Goal: Use online tool/utility: Utilize a website feature to perform a specific function

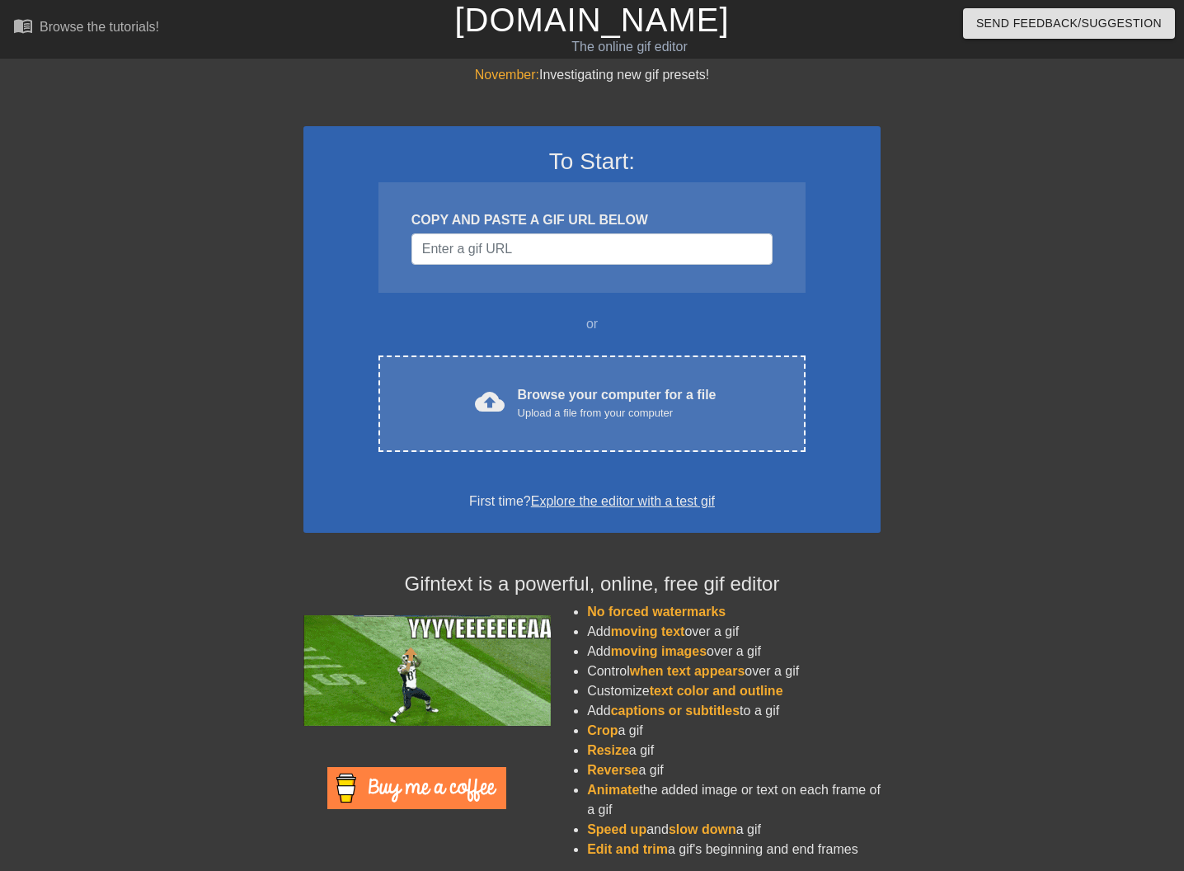
scroll to position [9, 0]
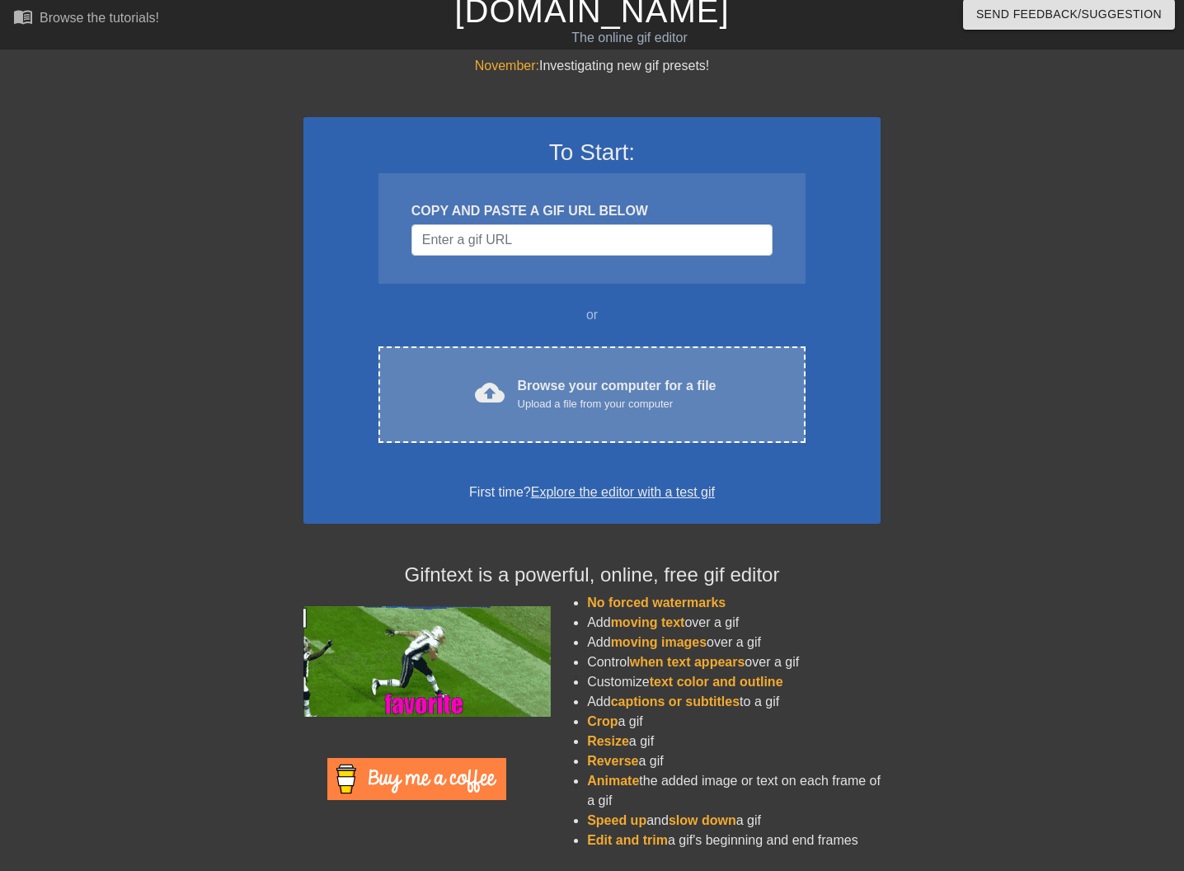
click at [611, 401] on div "Upload a file from your computer" at bounding box center [617, 404] width 199 height 16
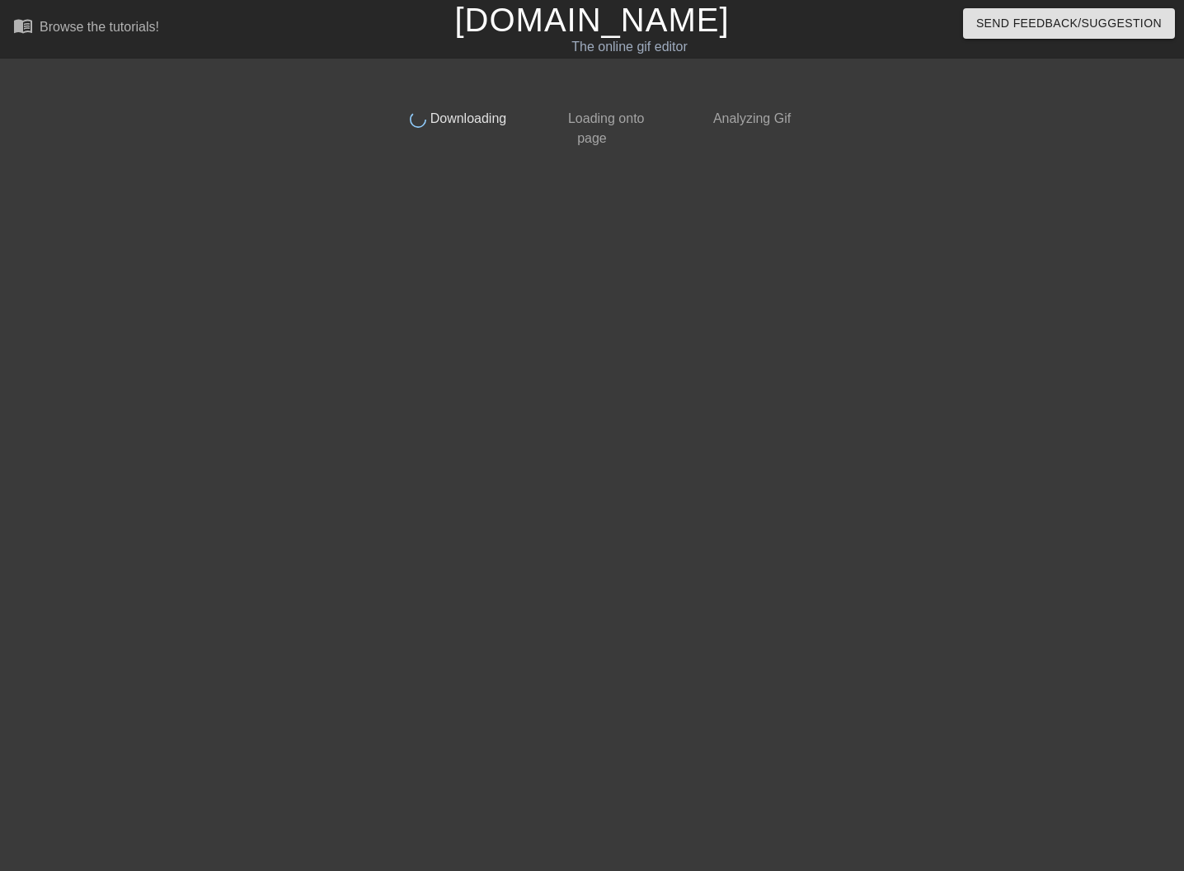
scroll to position [0, 0]
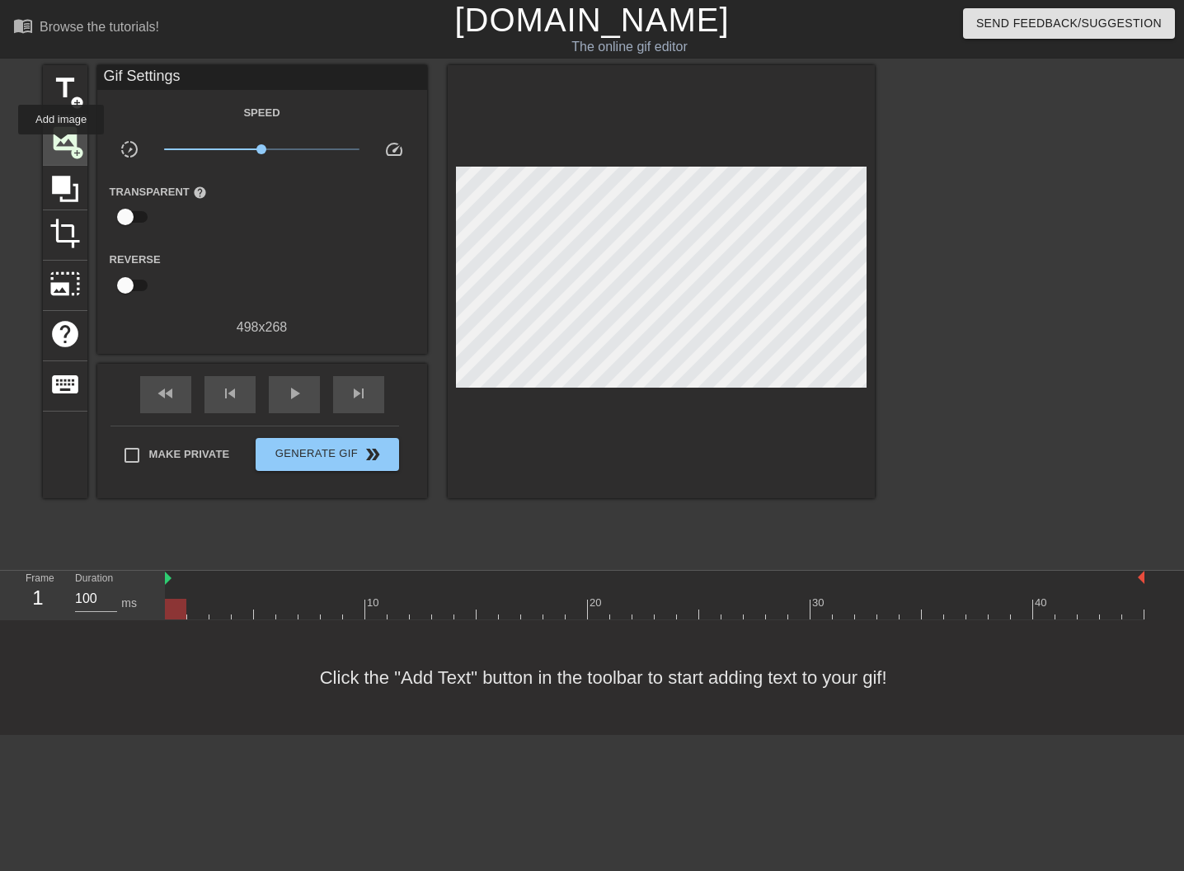
click at [62, 146] on span "image" at bounding box center [64, 138] width 31 height 31
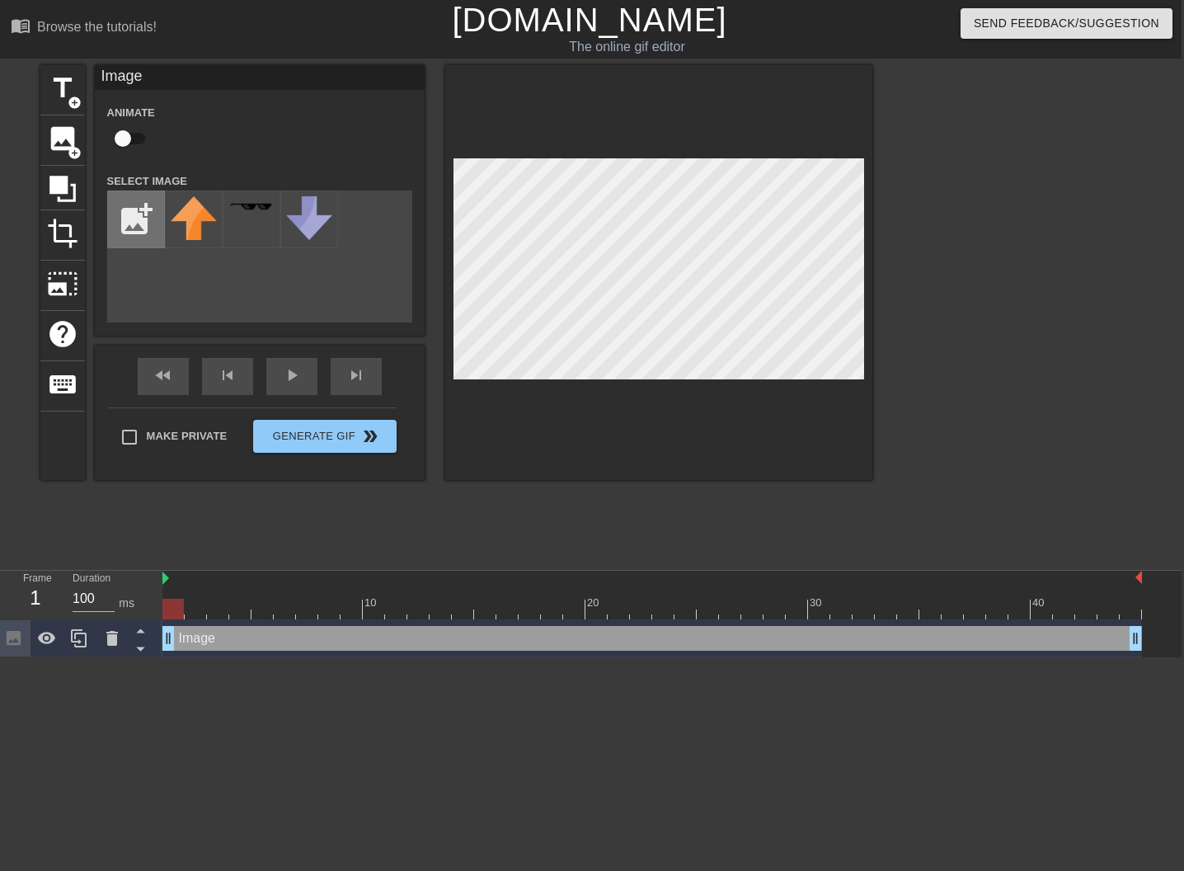
scroll to position [0, 2]
click at [142, 238] on input "file" at bounding box center [137, 219] width 56 height 56
type input "C:\fakepath\Screenshot [DATE] 11.21.15 AM.png"
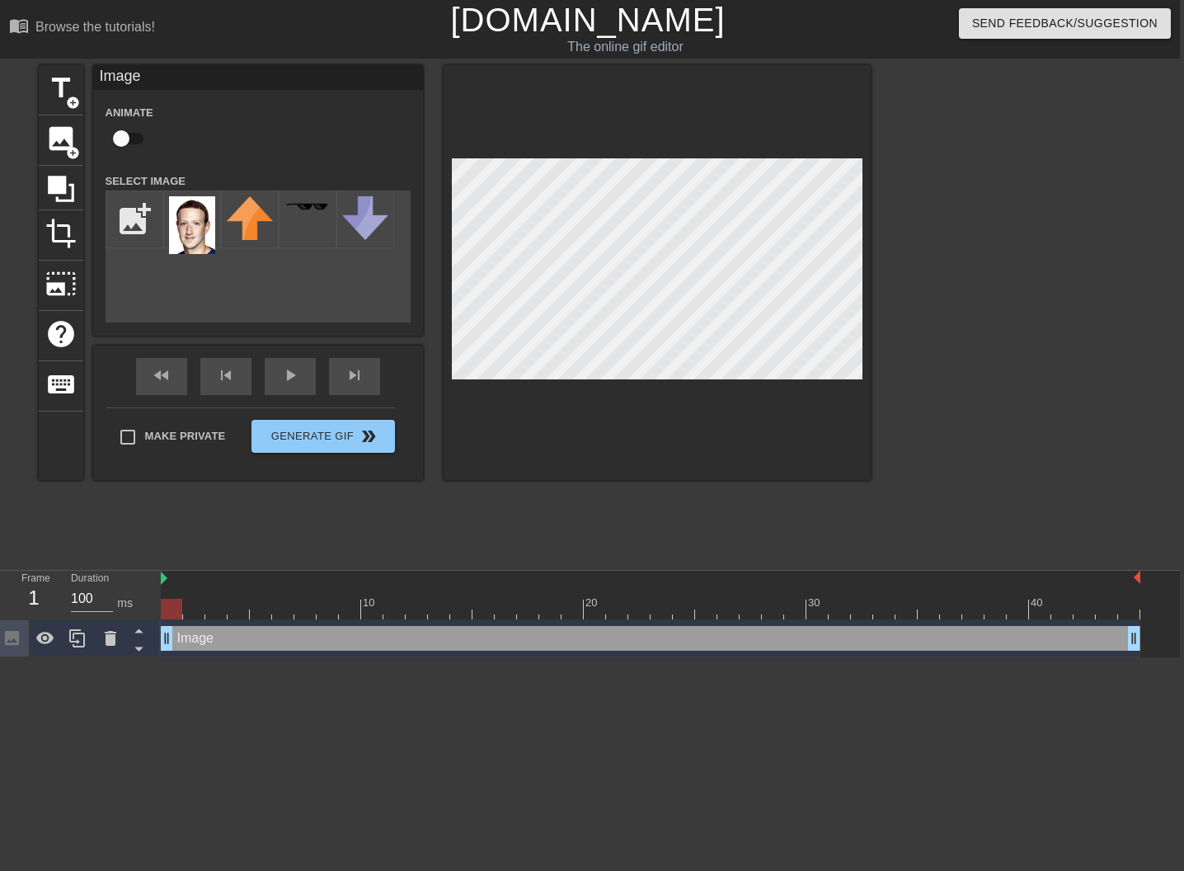
scroll to position [0, 0]
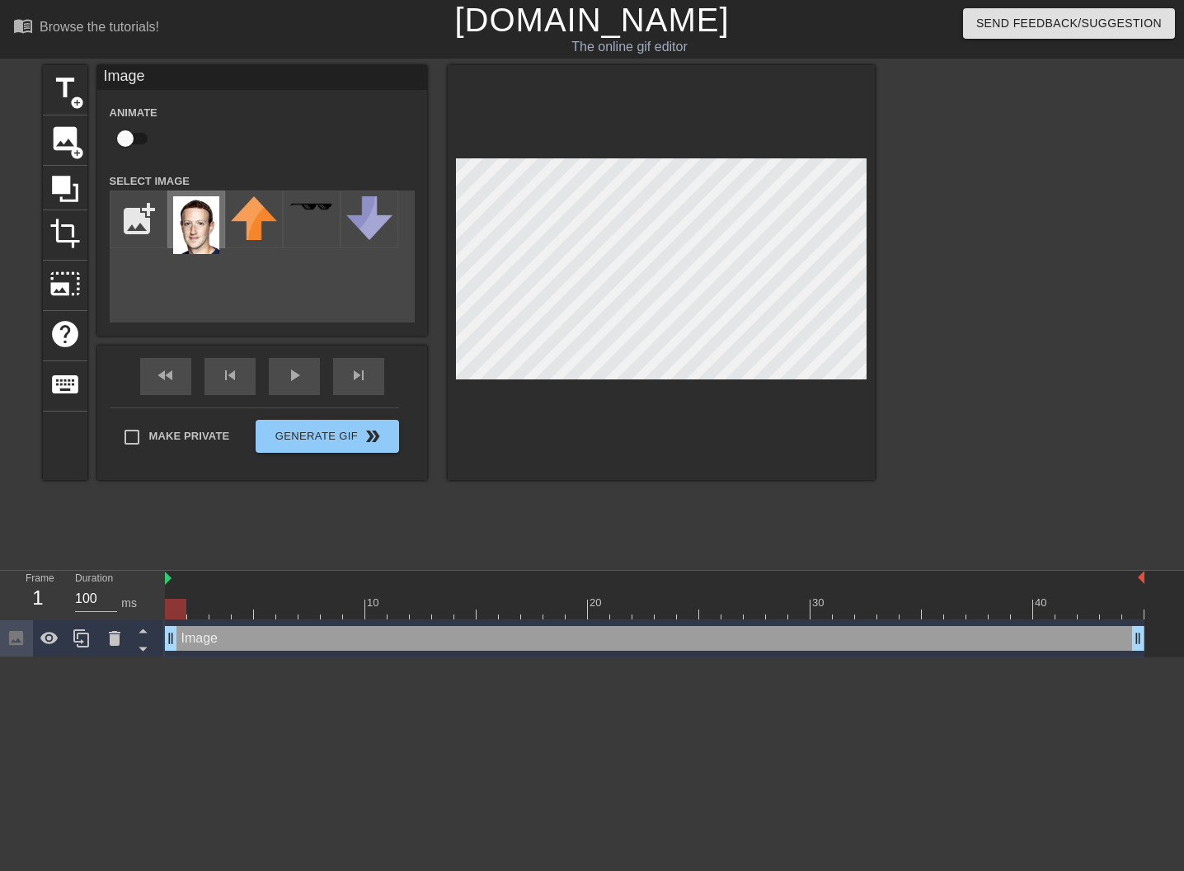
click at [179, 228] on img at bounding box center [196, 225] width 46 height 58
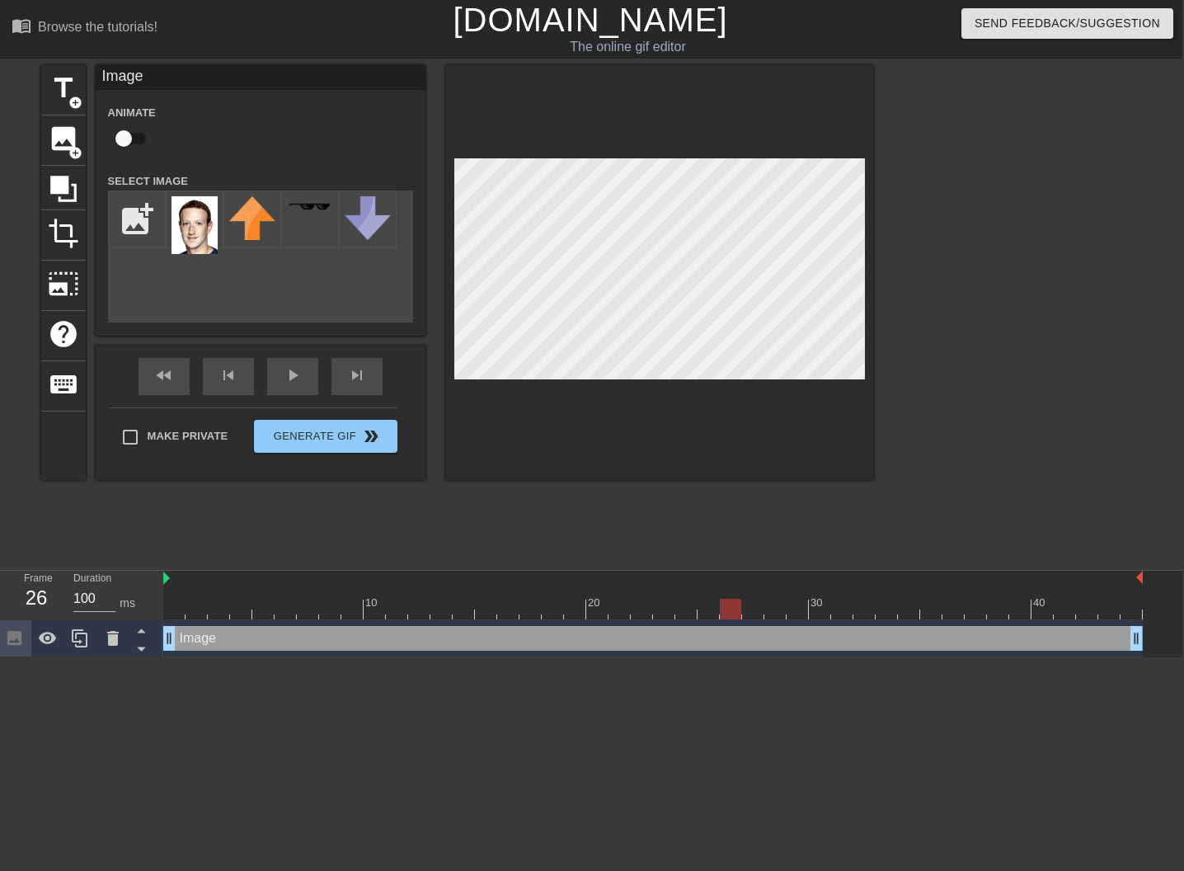
scroll to position [0, 2]
drag, startPoint x: 726, startPoint y: 608, endPoint x: 142, endPoint y: 236, distance: 692.6
click at [113, 610] on div "Frame 1 Duration 100 ms 10 20 30 40 Image drag_handle drag_handle" at bounding box center [590, 614] width 1184 height 87
click at [129, 134] on input "checkbox" at bounding box center [123, 138] width 94 height 31
checkbox input "true"
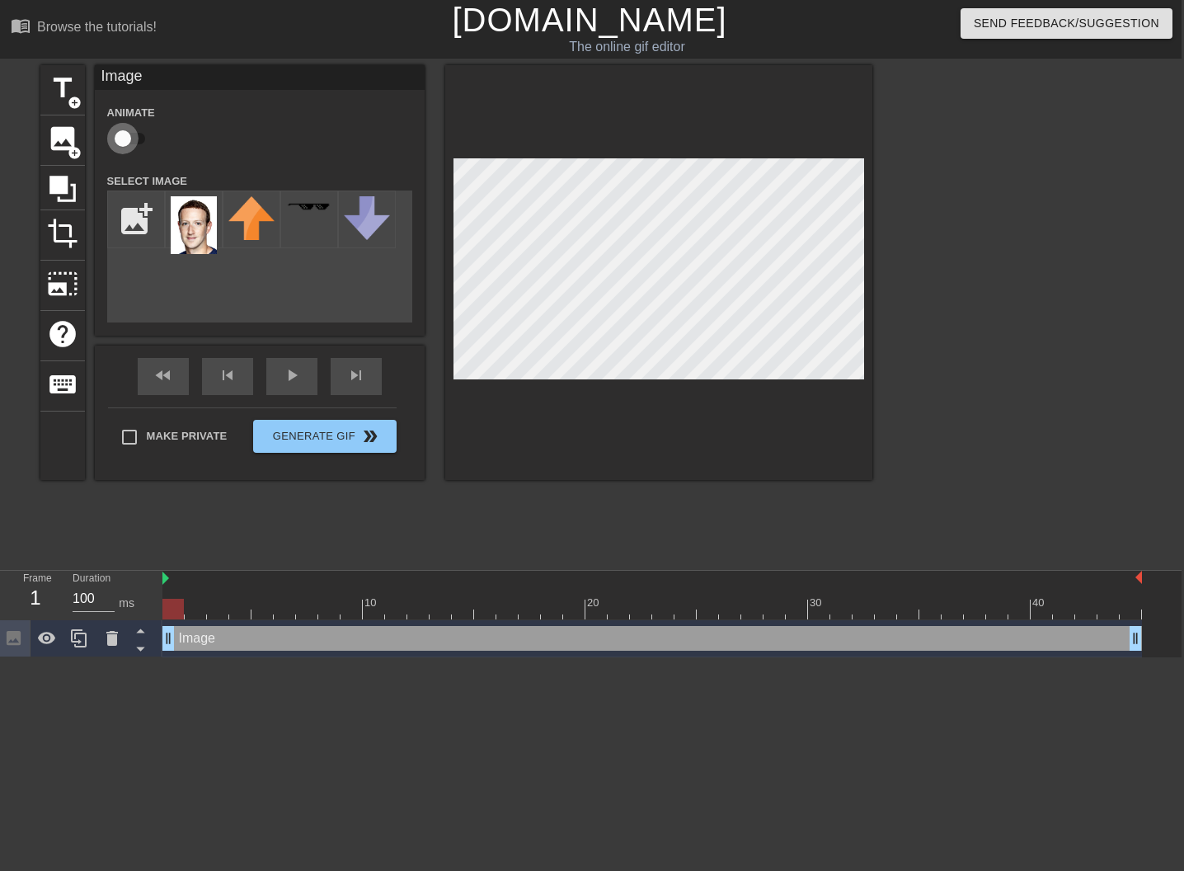
scroll to position [0, 0]
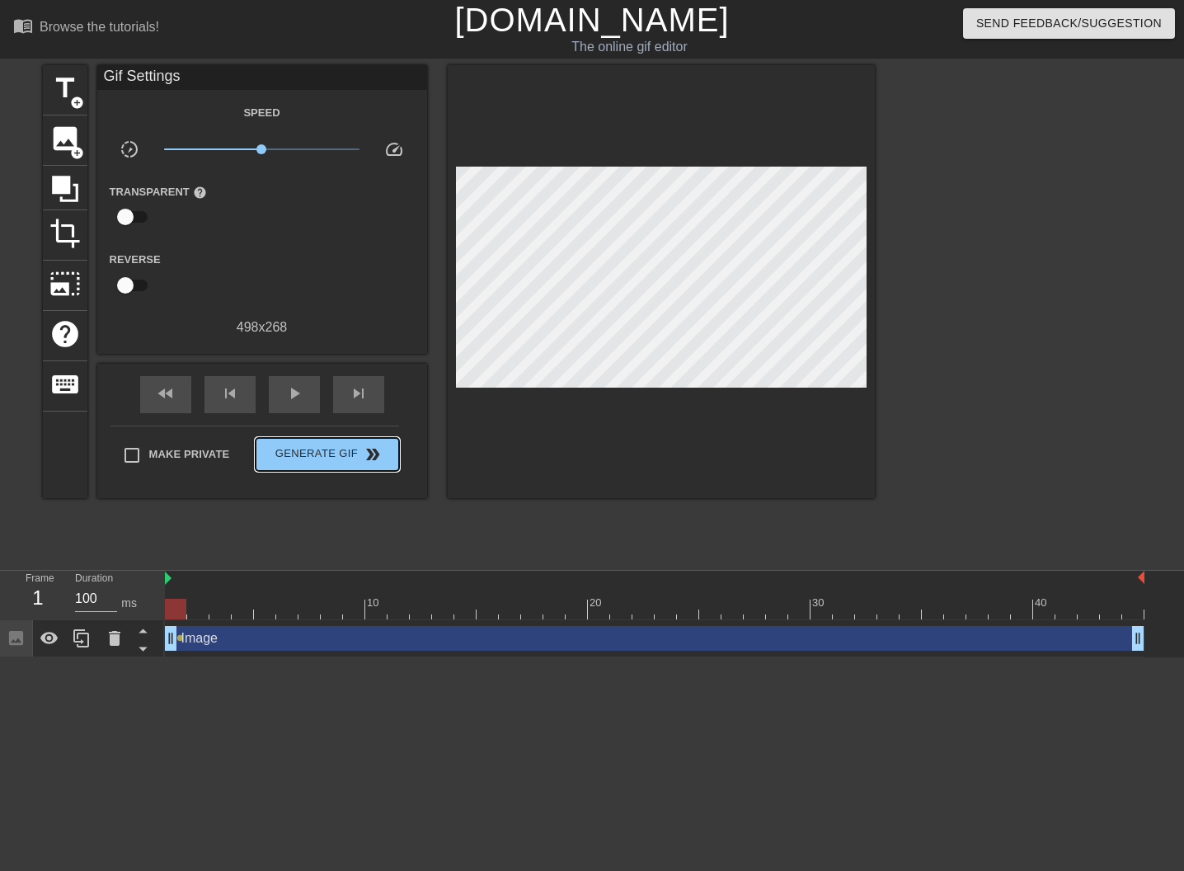
click at [358, 426] on div "Make Private Generate Gif double_arrow" at bounding box center [254, 457] width 289 height 65
click at [355, 447] on span "Generate Gif double_arrow" at bounding box center [326, 454] width 129 height 20
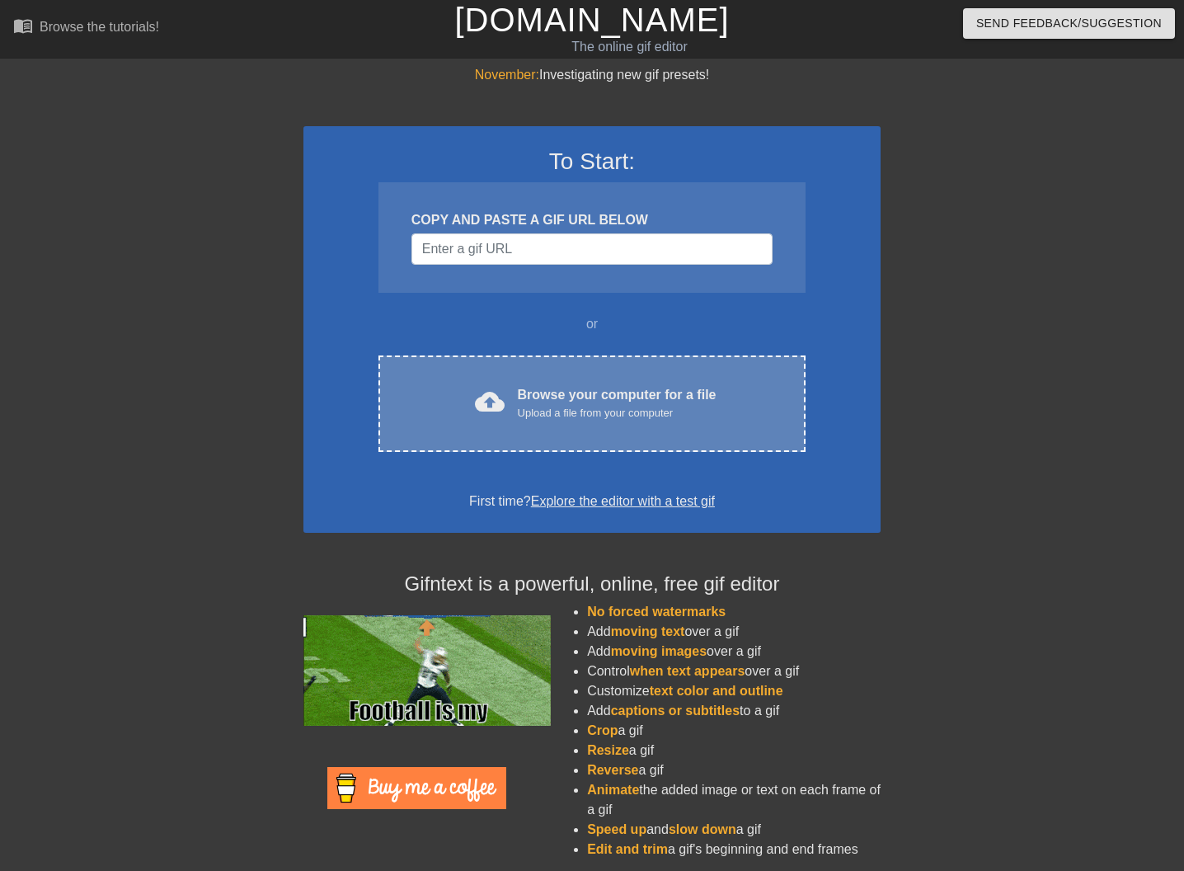
click at [527, 406] on div "Upload a file from your computer" at bounding box center [617, 413] width 199 height 16
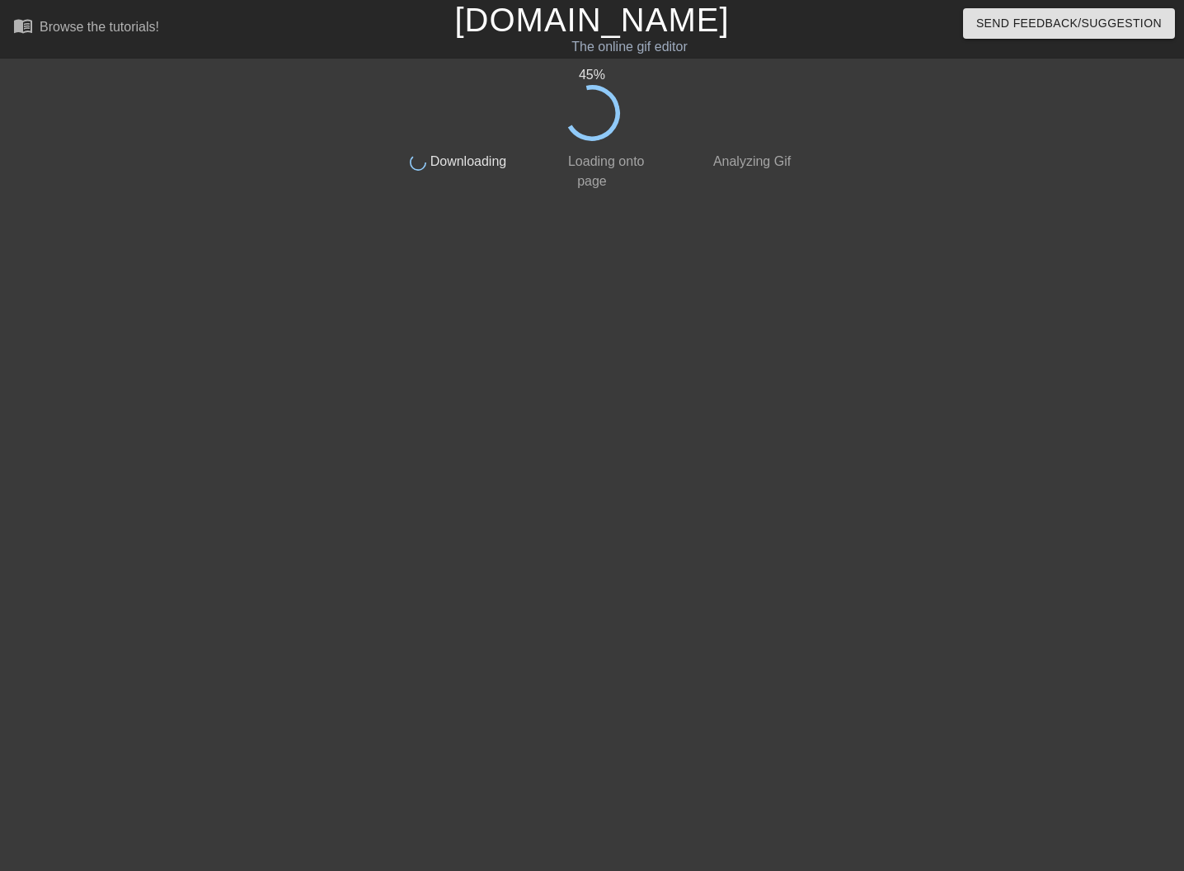
scroll to position [0, 1]
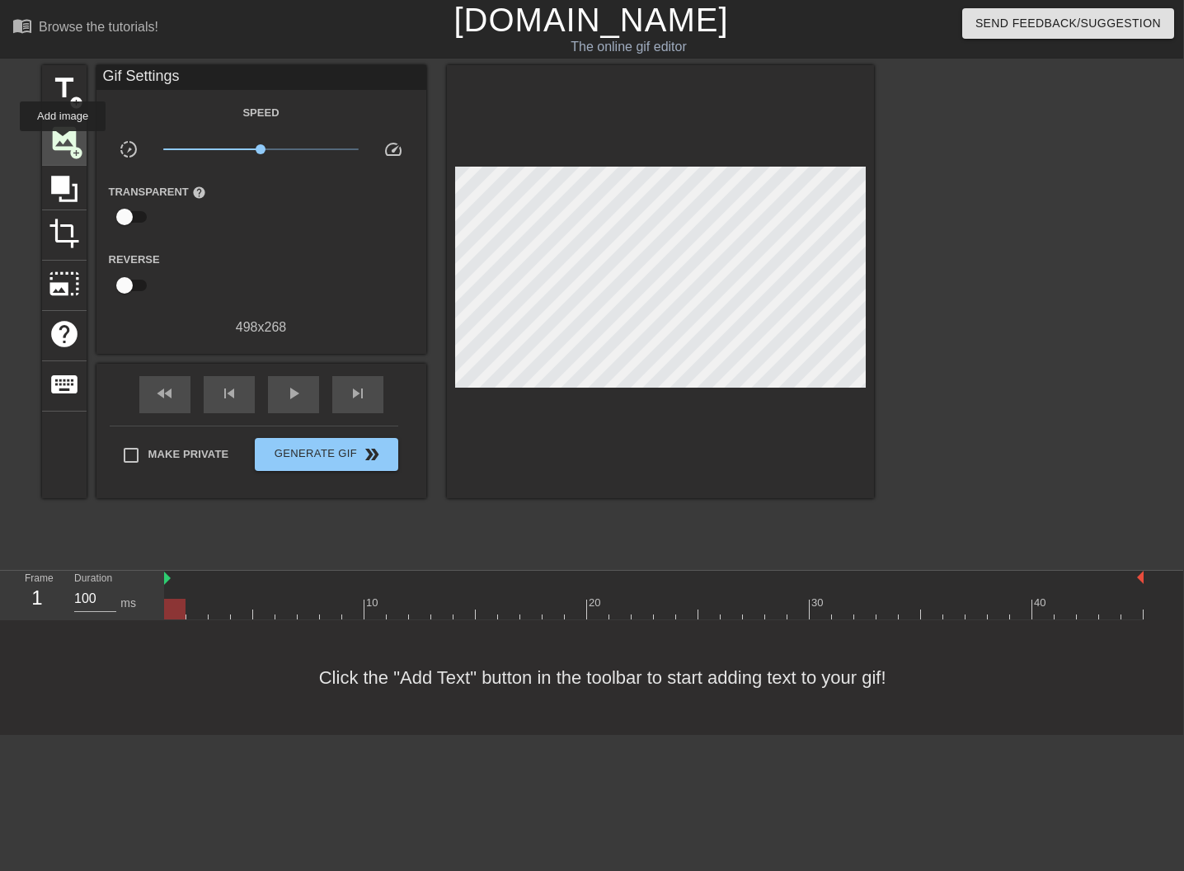
click at [63, 142] on span "image" at bounding box center [64, 138] width 31 height 31
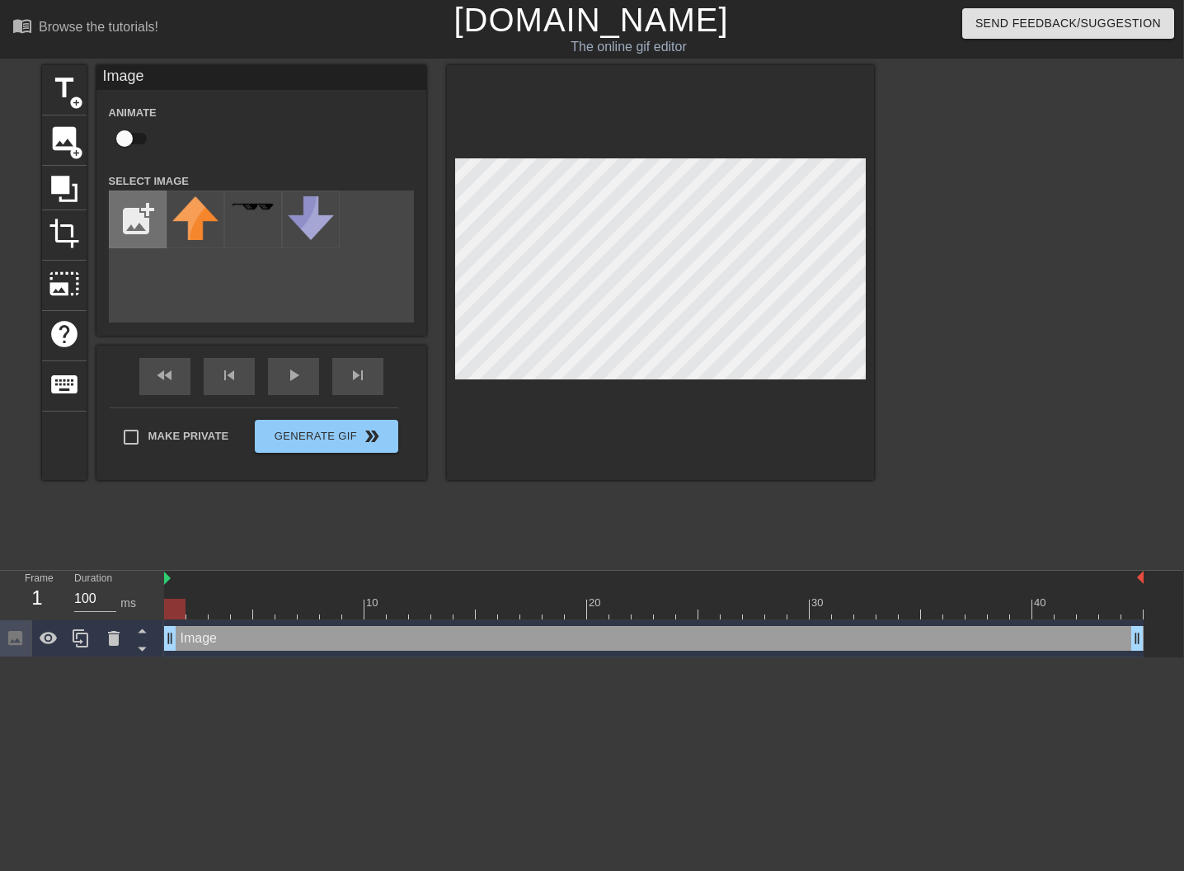
click at [148, 218] on input "file" at bounding box center [138, 219] width 56 height 56
type input "C:\fakepath\Screenshot [DATE] 11.21.15 AM.png"
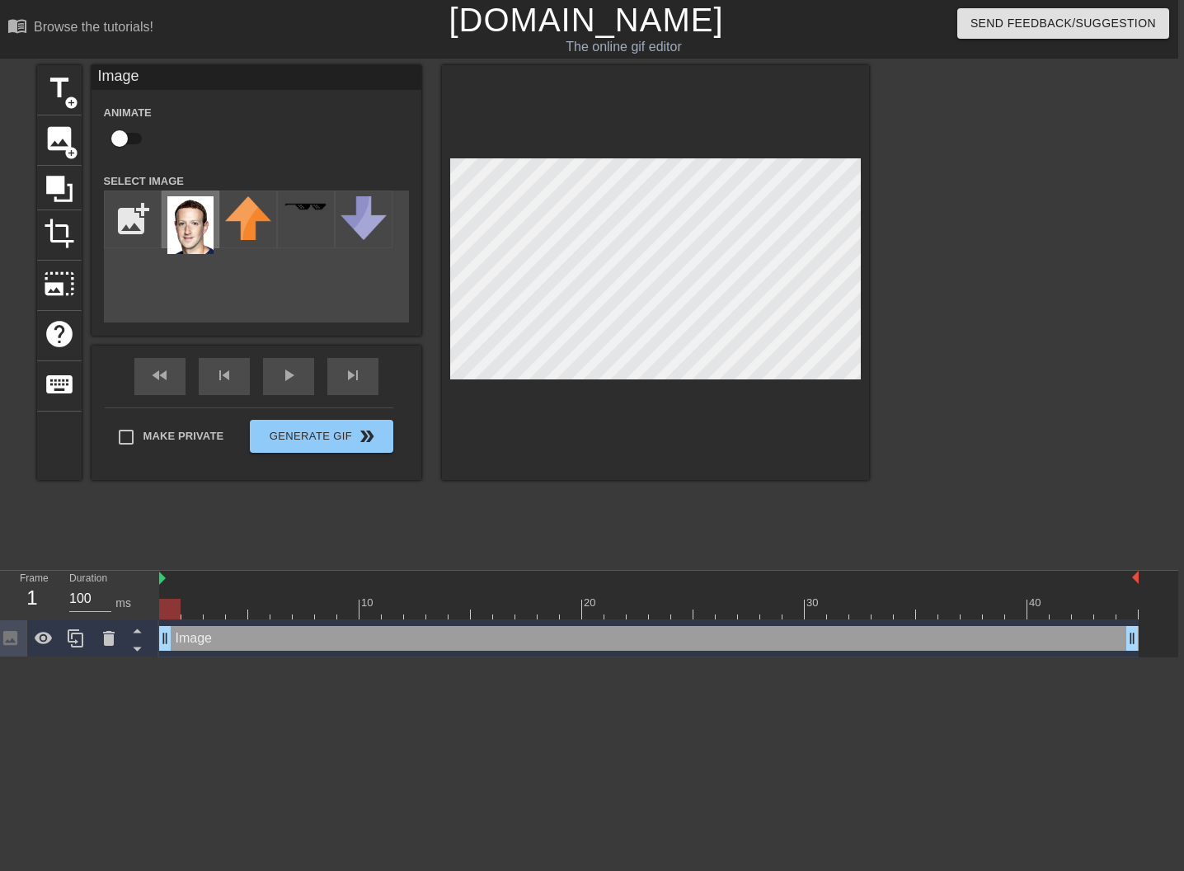
click at [185, 230] on img at bounding box center [190, 225] width 46 height 58
click at [712, 415] on div at bounding box center [656, 272] width 427 height 415
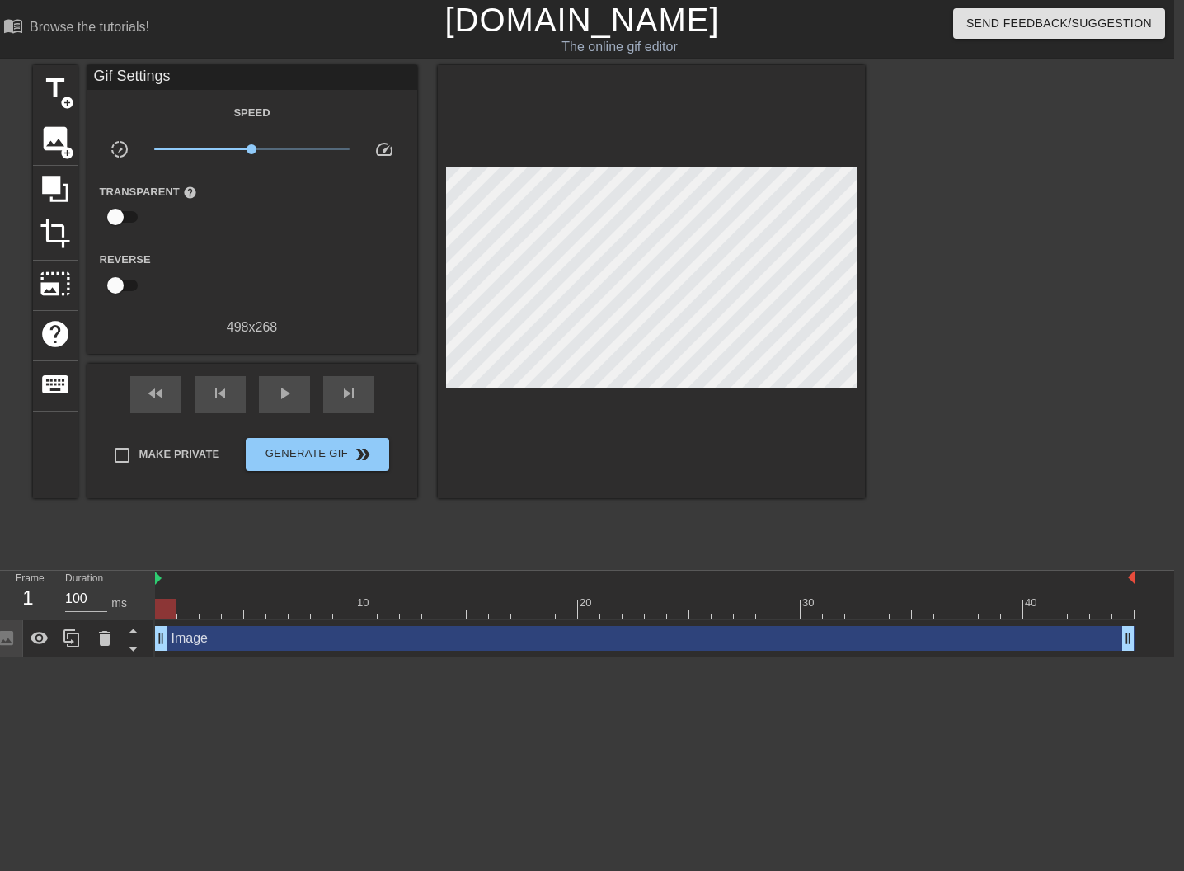
scroll to position [0, 9]
click at [63, 146] on span "add_circle" at bounding box center [68, 153] width 14 height 14
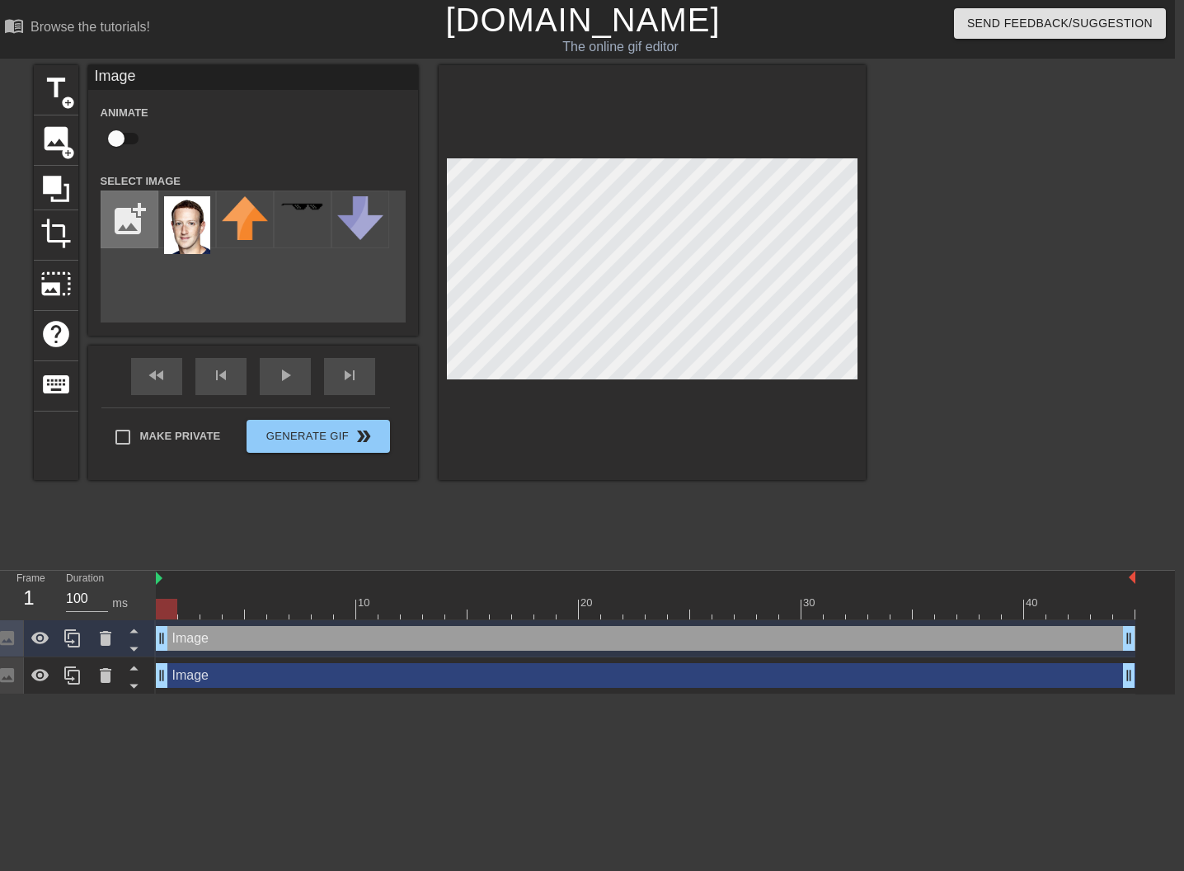
click at [124, 209] on input "file" at bounding box center [129, 219] width 56 height 56
type input "C:\fakepath\Midjourney_logo.svg.png"
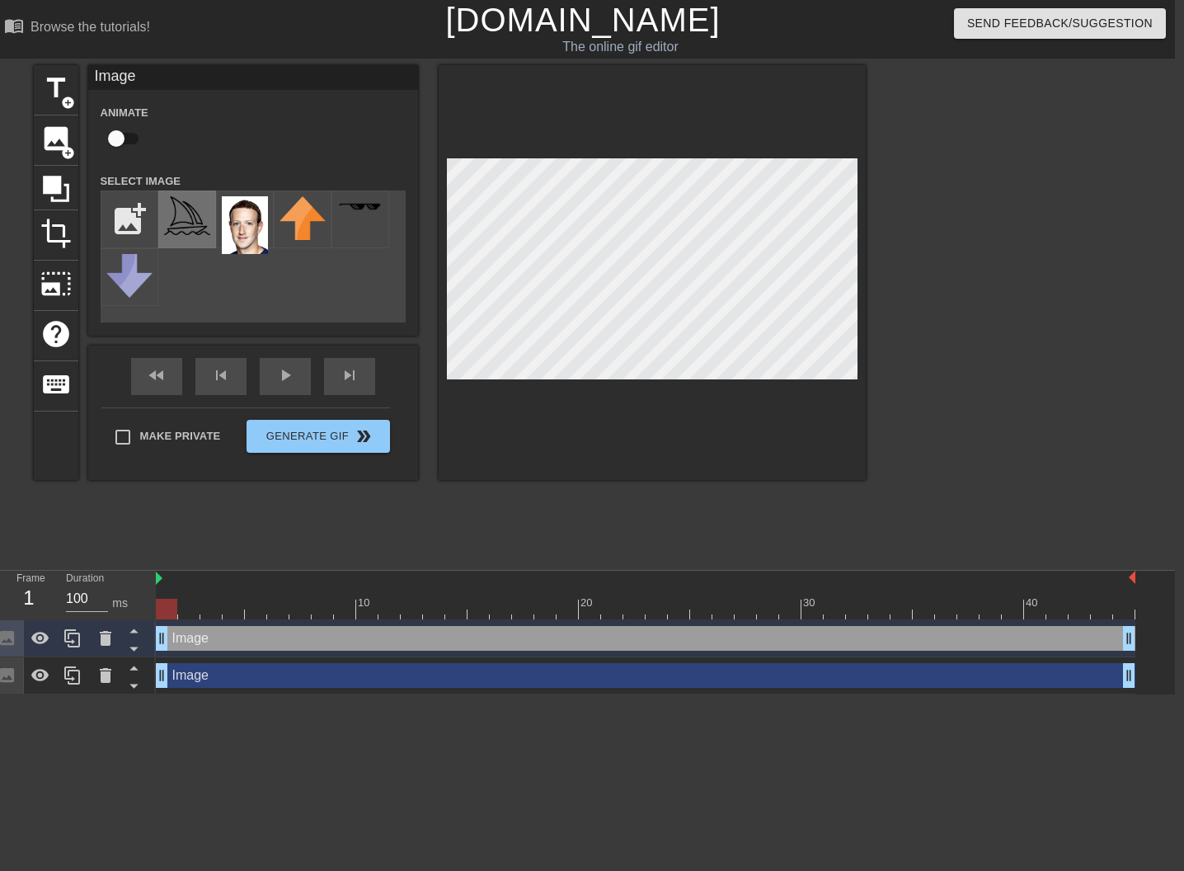
click at [190, 237] on div at bounding box center [187, 219] width 58 height 58
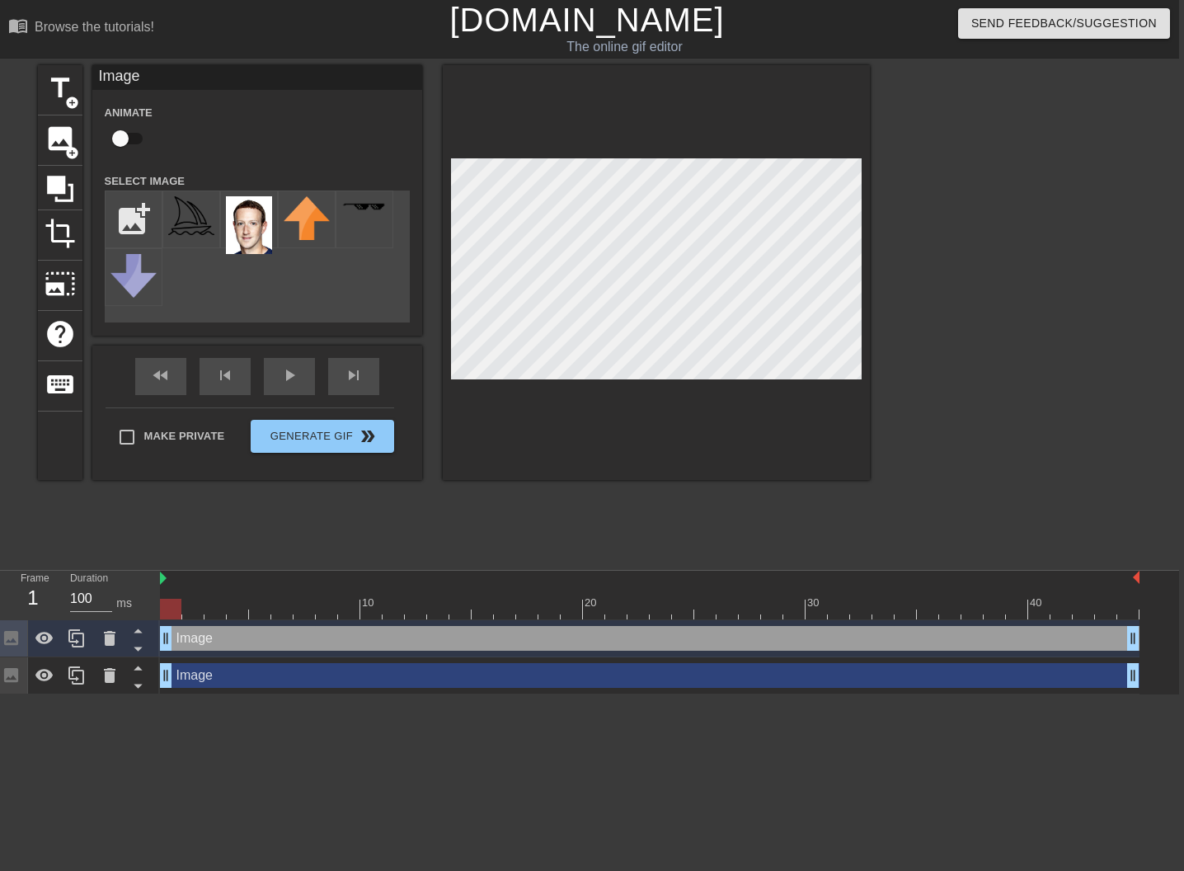
click at [317, 312] on div "add_photo_alternate" at bounding box center [257, 256] width 305 height 132
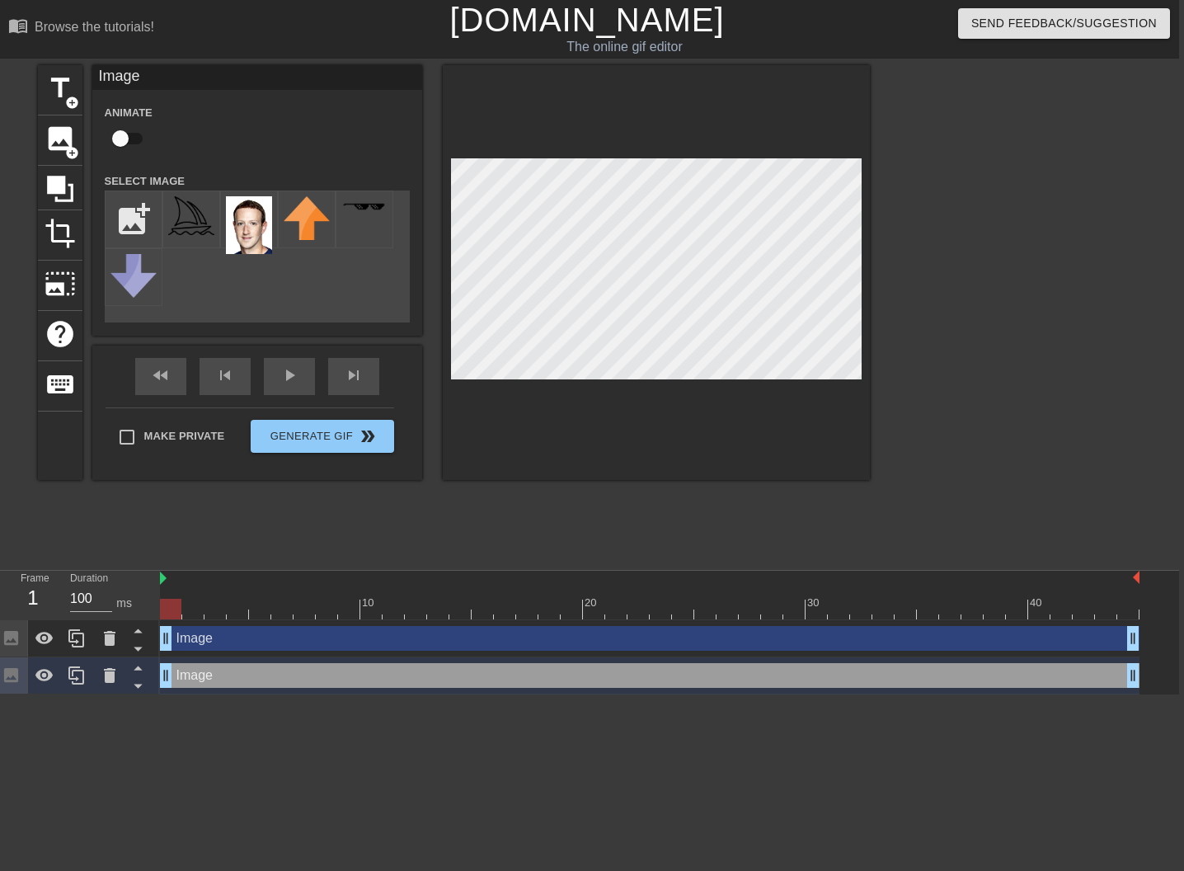
click at [321, 281] on div "add_photo_alternate" at bounding box center [257, 256] width 305 height 132
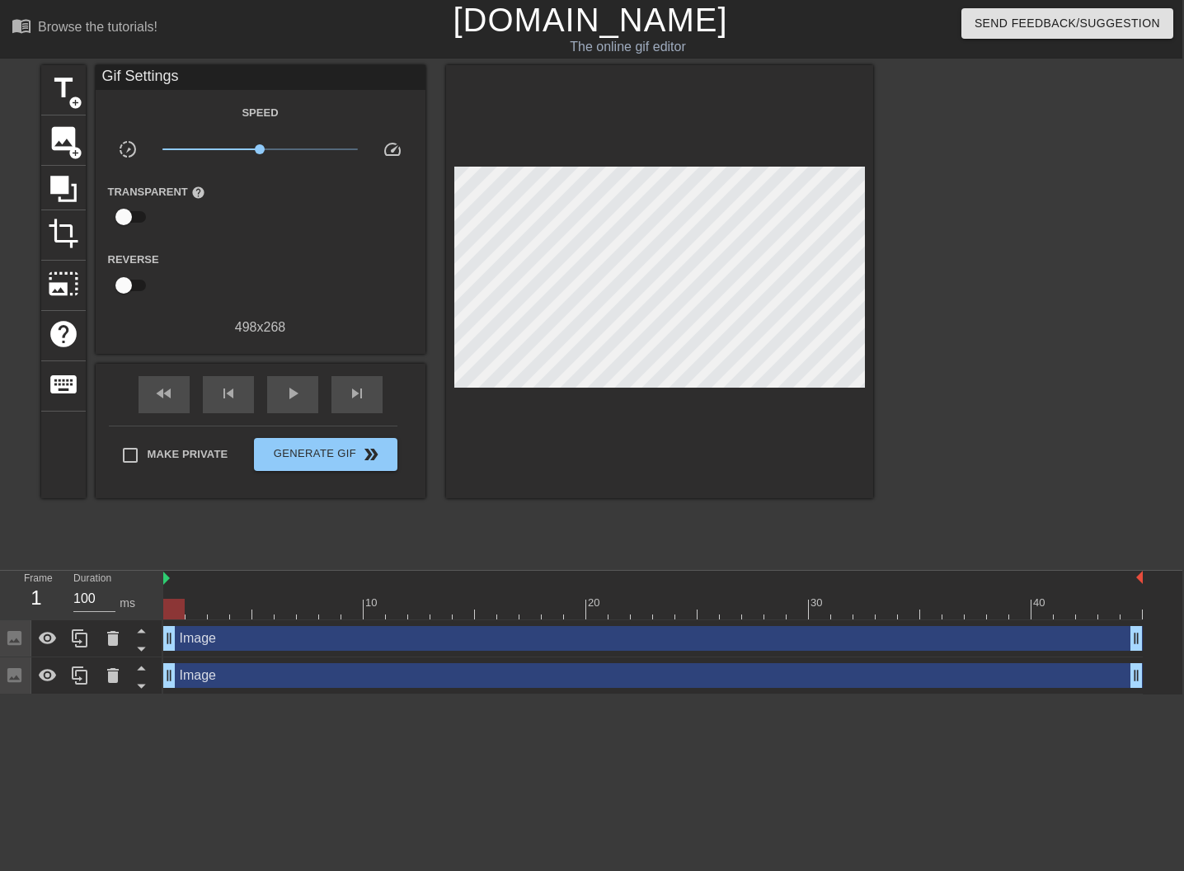
scroll to position [0, 3]
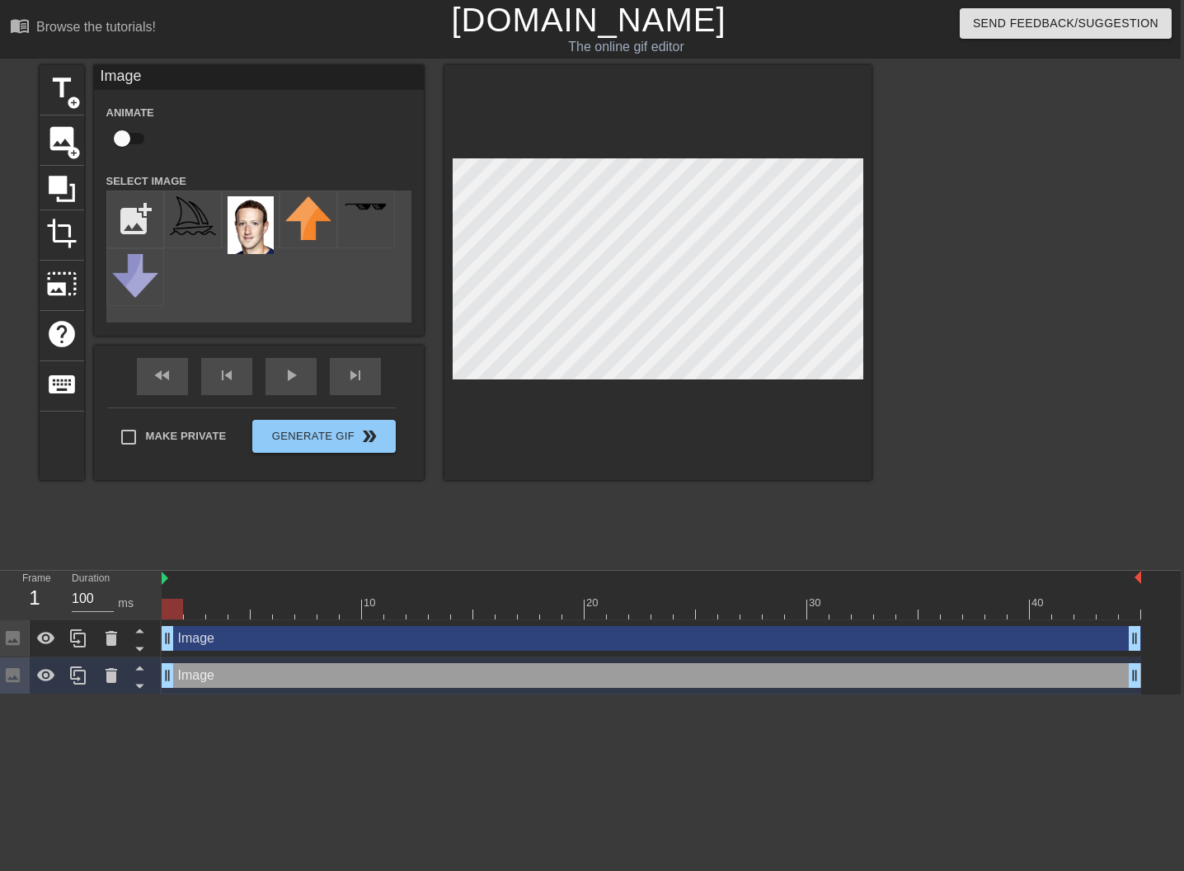
click at [130, 140] on input "checkbox" at bounding box center [122, 138] width 94 height 31
checkbox input "true"
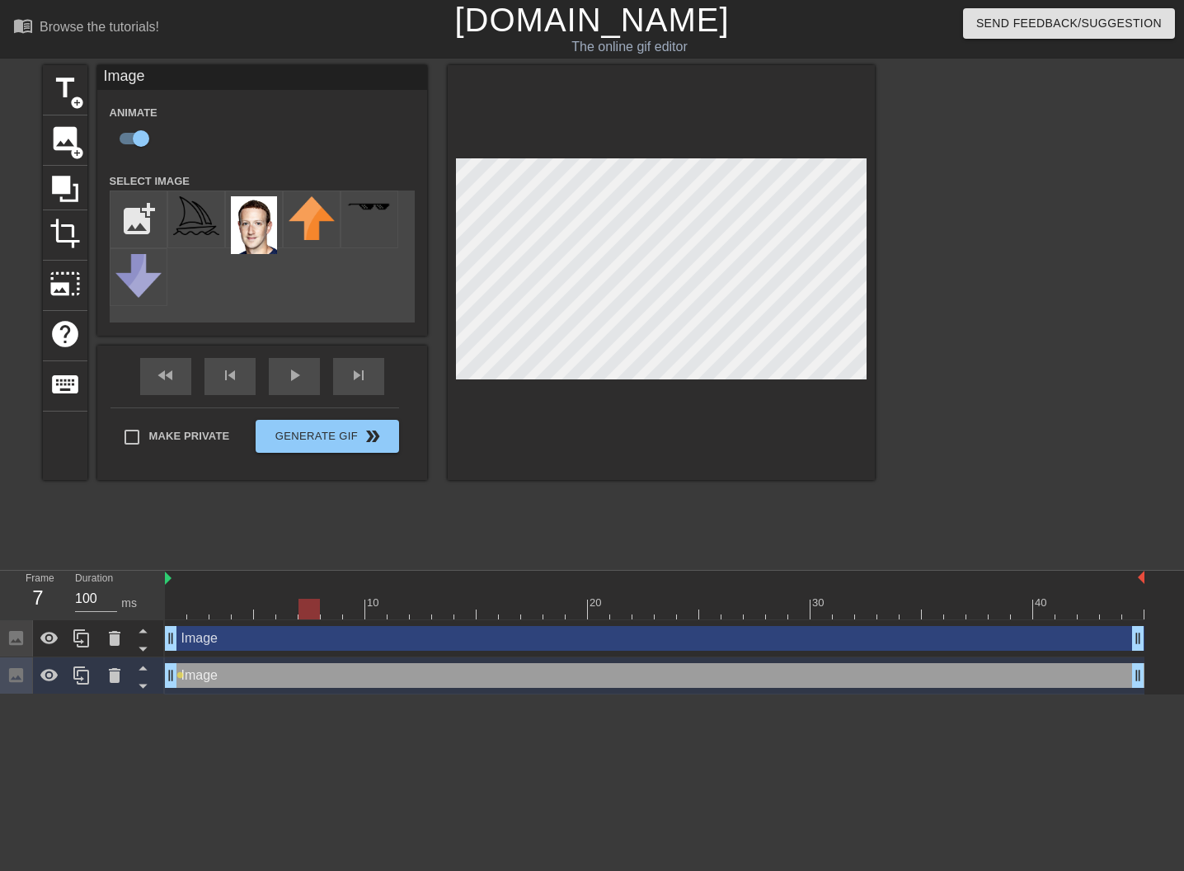
drag, startPoint x: 684, startPoint y: 607, endPoint x: 322, endPoint y: 604, distance: 361.2
click at [322, 604] on div at bounding box center [655, 609] width 980 height 21
drag, startPoint x: 354, startPoint y: 607, endPoint x: 507, endPoint y: 585, distance: 155.0
click at [499, 600] on div at bounding box center [655, 609] width 980 height 21
drag, startPoint x: 542, startPoint y: 608, endPoint x: 655, endPoint y: 452, distance: 193.6
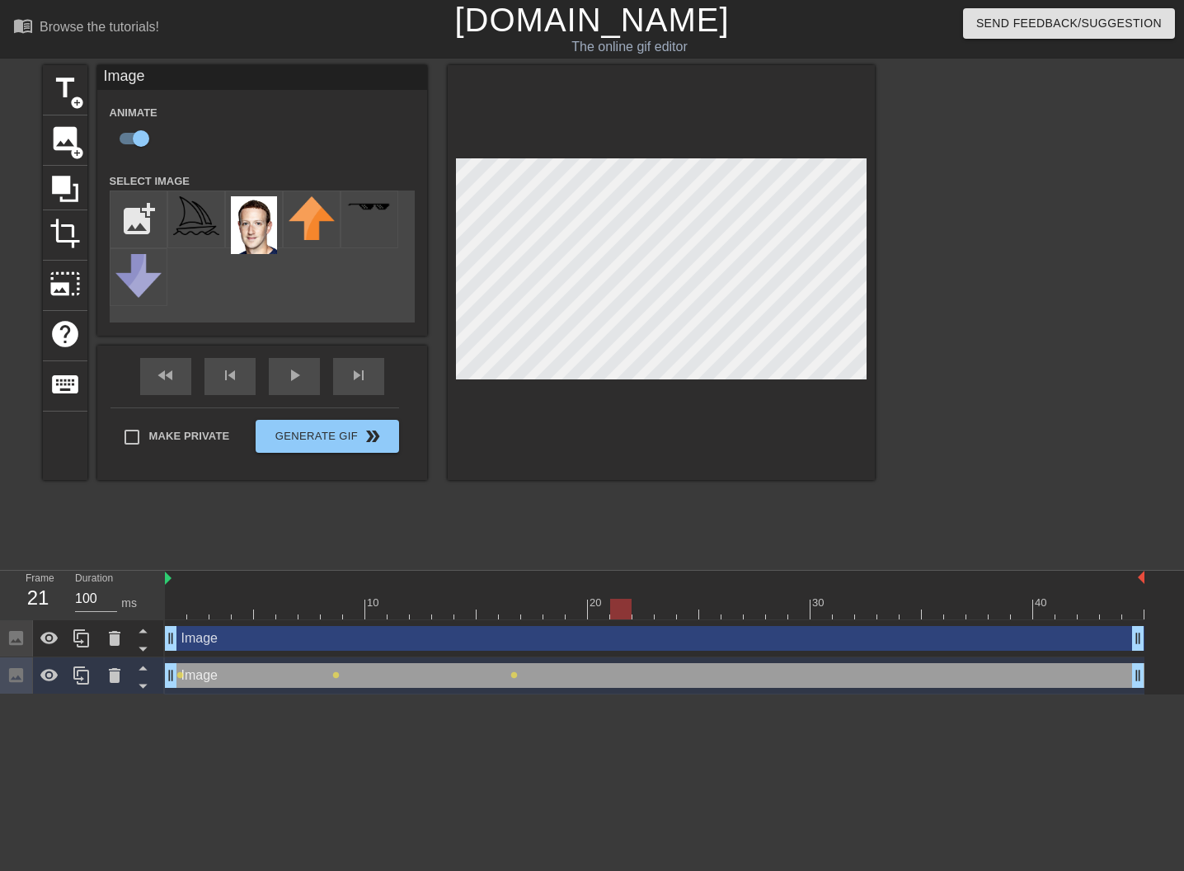
click at [642, 609] on div at bounding box center [655, 609] width 980 height 21
drag, startPoint x: 651, startPoint y: 612, endPoint x: 707, endPoint y: 608, distance: 56.2
click at [707, 608] on div at bounding box center [655, 609] width 980 height 21
drag, startPoint x: 732, startPoint y: 606, endPoint x: 775, endPoint y: 606, distance: 42.9
click at [765, 606] on div at bounding box center [754, 609] width 21 height 21
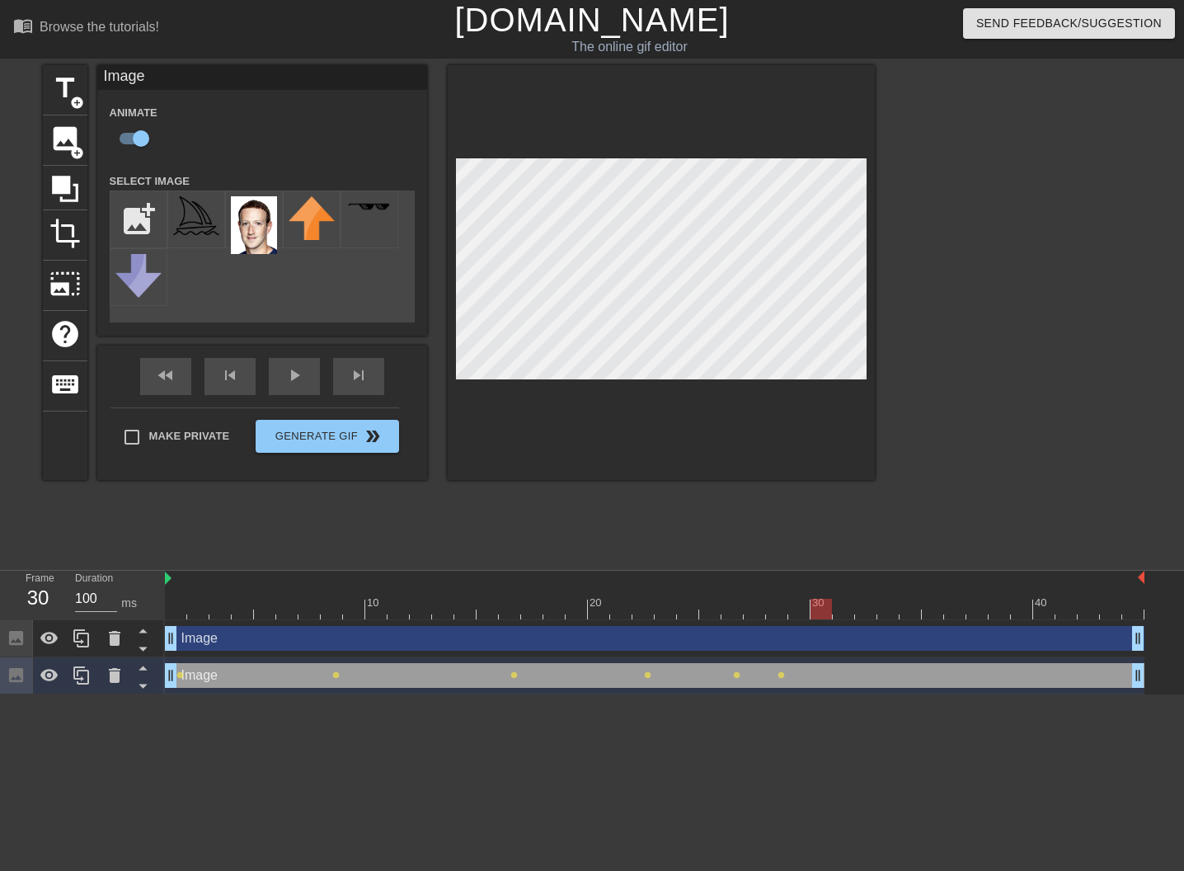
drag, startPoint x: 782, startPoint y: 604, endPoint x: 827, endPoint y: 605, distance: 45.4
click at [829, 607] on div at bounding box center [820, 609] width 21 height 21
drag, startPoint x: 822, startPoint y: 606, endPoint x: 730, endPoint y: 421, distance: 206.5
click at [870, 607] on div at bounding box center [865, 609] width 21 height 21
drag, startPoint x: 866, startPoint y: 608, endPoint x: 865, endPoint y: 542, distance: 66.8
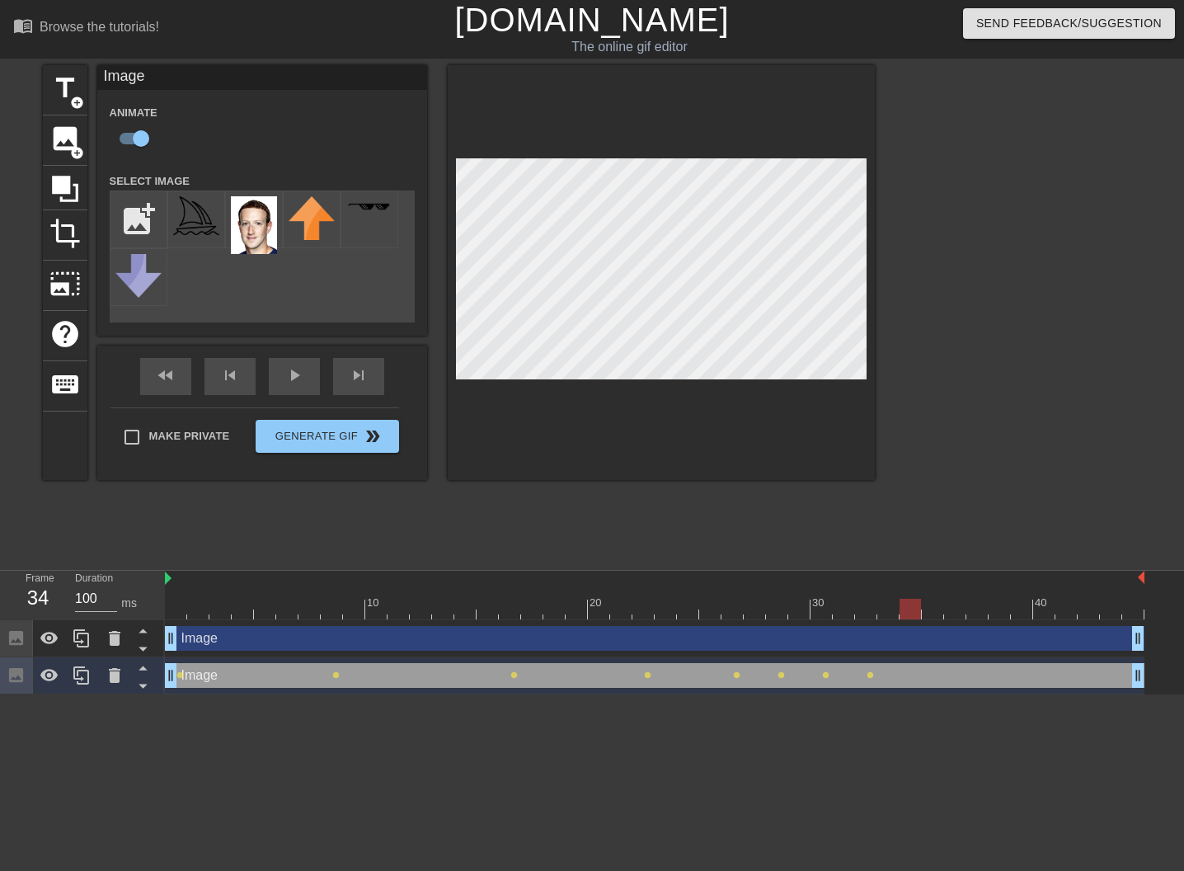
click at [916, 608] on div at bounding box center [910, 609] width 21 height 21
drag, startPoint x: 914, startPoint y: 608, endPoint x: 942, endPoint y: 609, distance: 28.9
click at [942, 609] on div at bounding box center [932, 609] width 21 height 21
drag, startPoint x: 934, startPoint y: 612, endPoint x: 998, endPoint y: 612, distance: 63.5
click at [998, 612] on div at bounding box center [999, 609] width 21 height 21
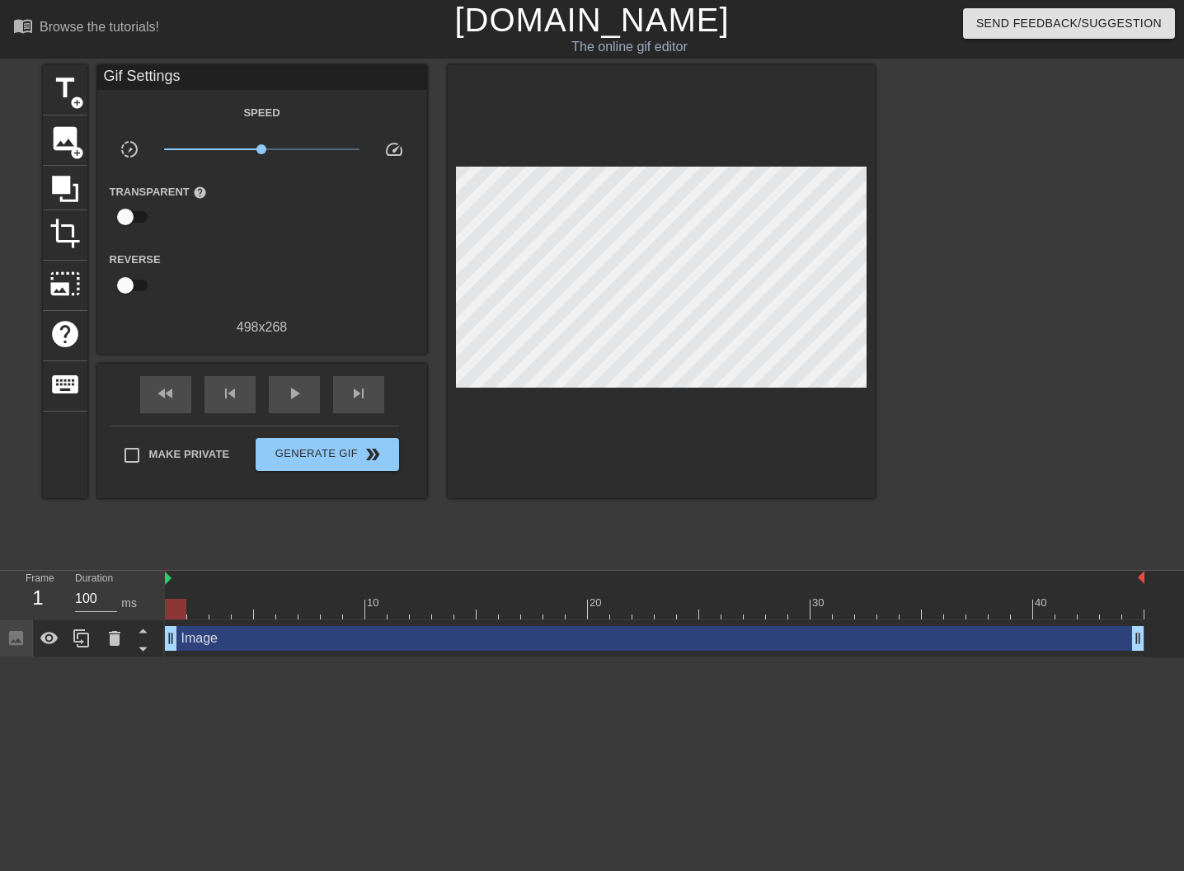
drag, startPoint x: 1004, startPoint y: 608, endPoint x: 86, endPoint y: 574, distance: 919.2
click at [86, 574] on div "Frame 1 Duration 100 ms 10 20 30 40 Image drag_handle drag_handle" at bounding box center [592, 614] width 1184 height 87
click at [61, 139] on span "image" at bounding box center [64, 138] width 31 height 31
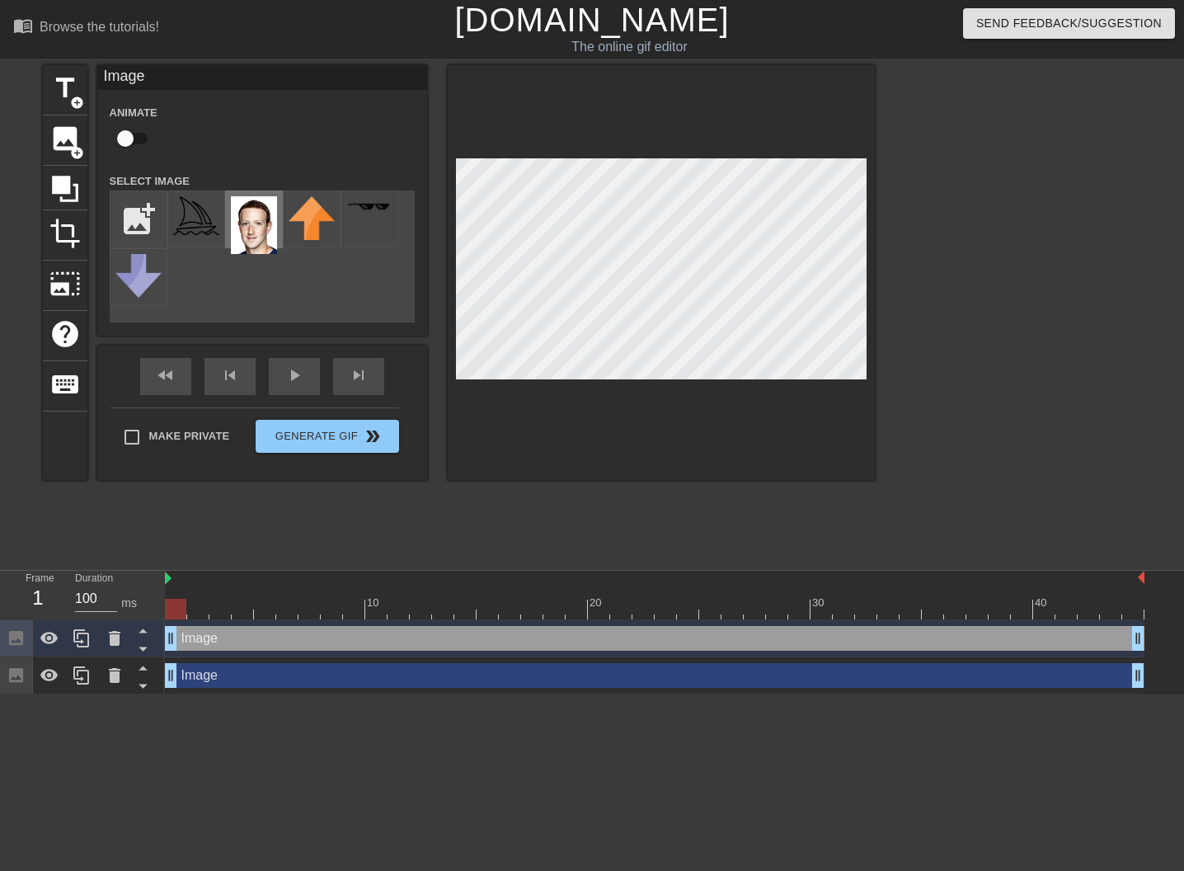
click at [280, 224] on div at bounding box center [254, 219] width 58 height 58
click at [133, 137] on input "checkbox" at bounding box center [125, 138] width 94 height 31
checkbox input "true"
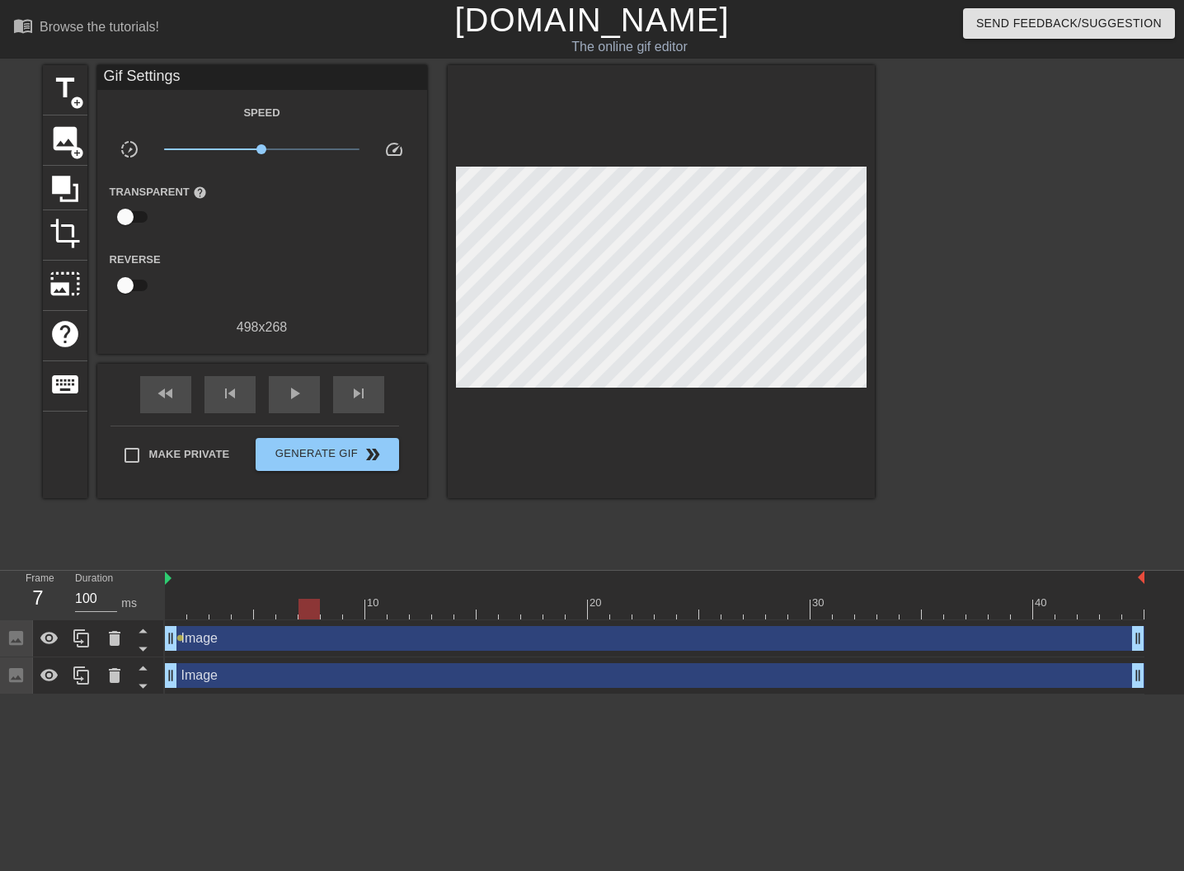
drag, startPoint x: 176, startPoint y: 610, endPoint x: 280, endPoint y: 607, distance: 103.1
click at [298, 608] on div at bounding box center [308, 609] width 21 height 21
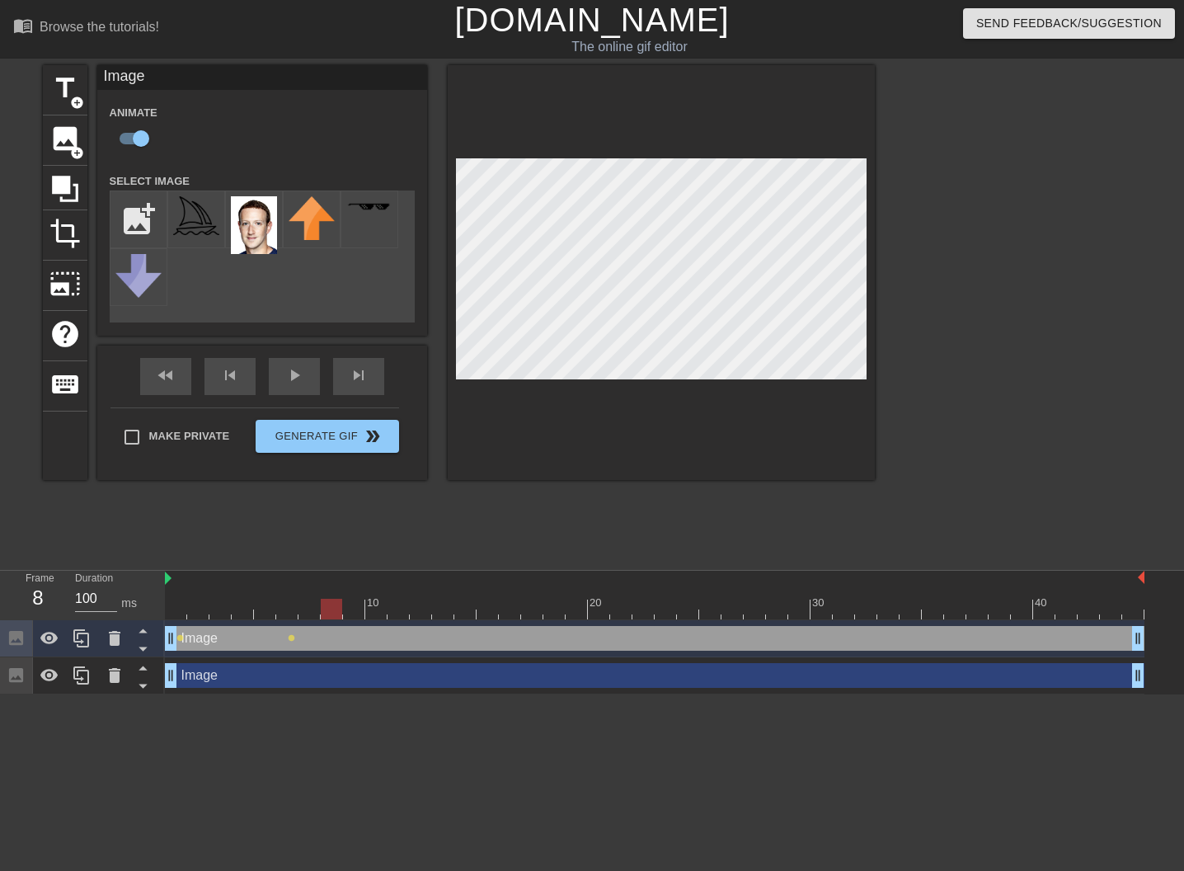
drag, startPoint x: 293, startPoint y: 607, endPoint x: 477, endPoint y: 406, distance: 272.5
click at [324, 605] on div at bounding box center [331, 609] width 21 height 21
drag, startPoint x: 332, startPoint y: 604, endPoint x: 485, endPoint y: 454, distance: 214.0
click at [374, 605] on div at bounding box center [375, 609] width 21 height 21
drag, startPoint x: 383, startPoint y: 609, endPoint x: 457, endPoint y: 608, distance: 74.2
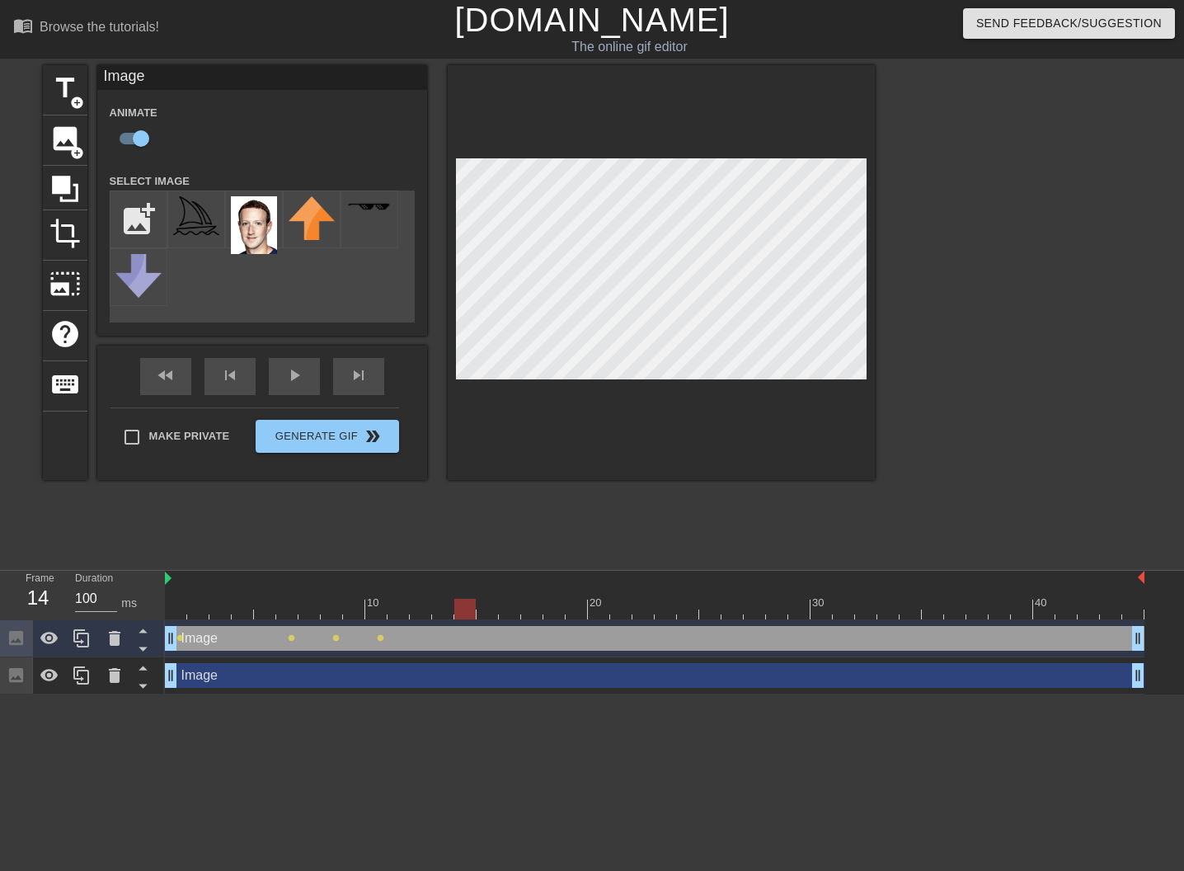
click at [457, 608] on div at bounding box center [464, 609] width 21 height 21
drag, startPoint x: 467, startPoint y: 609, endPoint x: 533, endPoint y: 603, distance: 66.3
click at [533, 604] on div at bounding box center [531, 609] width 21 height 21
drag, startPoint x: 543, startPoint y: 608, endPoint x: 618, endPoint y: 403, distance: 217.8
click at [574, 605] on div at bounding box center [576, 609] width 21 height 21
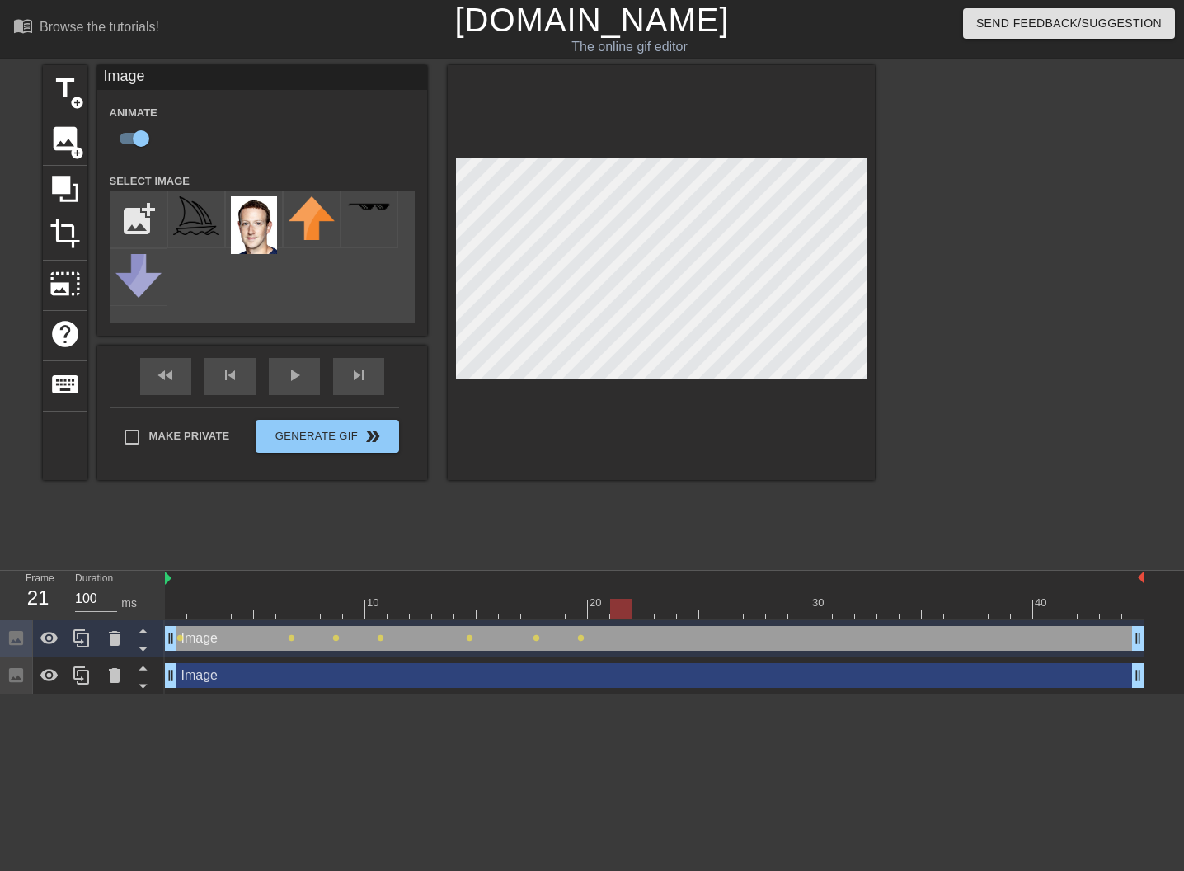
drag, startPoint x: 584, startPoint y: 607, endPoint x: 623, endPoint y: 390, distance: 220.4
click at [623, 604] on div at bounding box center [620, 609] width 21 height 21
drag, startPoint x: 620, startPoint y: 612, endPoint x: 687, endPoint y: 611, distance: 66.8
click at [687, 611] on div at bounding box center [687, 609] width 21 height 21
drag, startPoint x: 704, startPoint y: 610, endPoint x: 742, endPoint y: 612, distance: 38.0
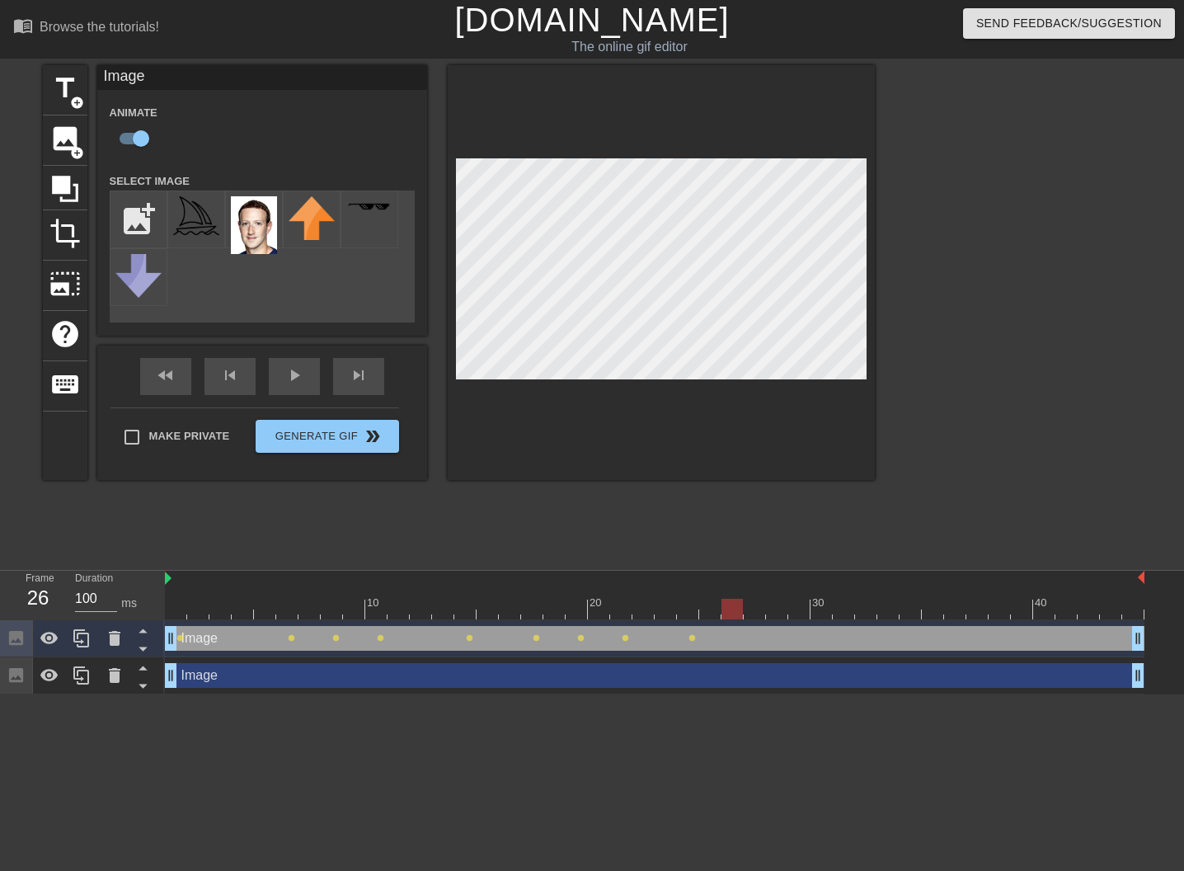
click at [742, 612] on div at bounding box center [731, 609] width 21 height 21
drag, startPoint x: 733, startPoint y: 604, endPoint x: 784, endPoint y: 606, distance: 51.2
click at [784, 606] on div at bounding box center [776, 609] width 21 height 21
drag, startPoint x: 787, startPoint y: 608, endPoint x: 817, endPoint y: 608, distance: 30.5
click at [817, 608] on div at bounding box center [820, 609] width 21 height 21
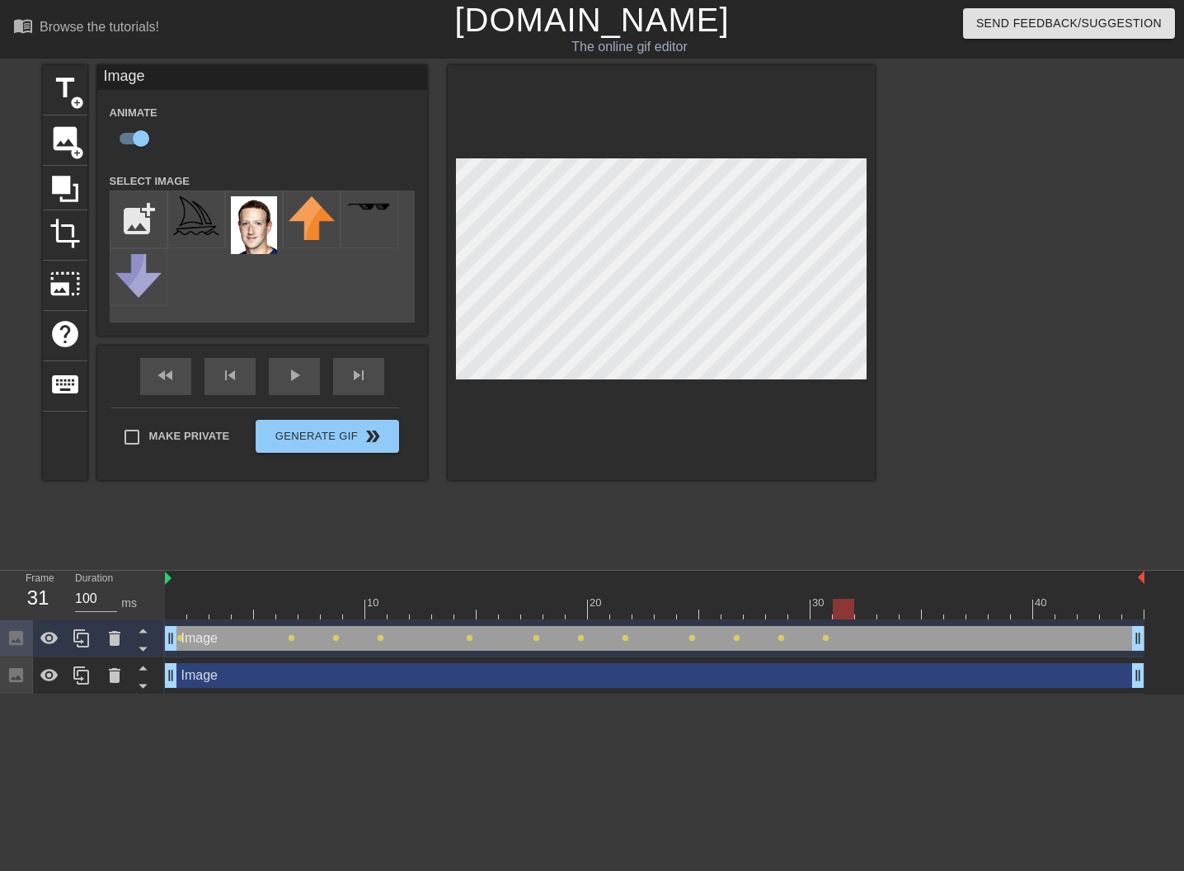
drag, startPoint x: 815, startPoint y: 605, endPoint x: 818, endPoint y: 565, distance: 40.5
click at [842, 604] on div at bounding box center [843, 609] width 21 height 21
drag, startPoint x: 850, startPoint y: 618, endPoint x: 892, endPoint y: 616, distance: 42.1
click at [892, 616] on div at bounding box center [887, 609] width 21 height 21
click at [899, 607] on div at bounding box center [655, 609] width 980 height 21
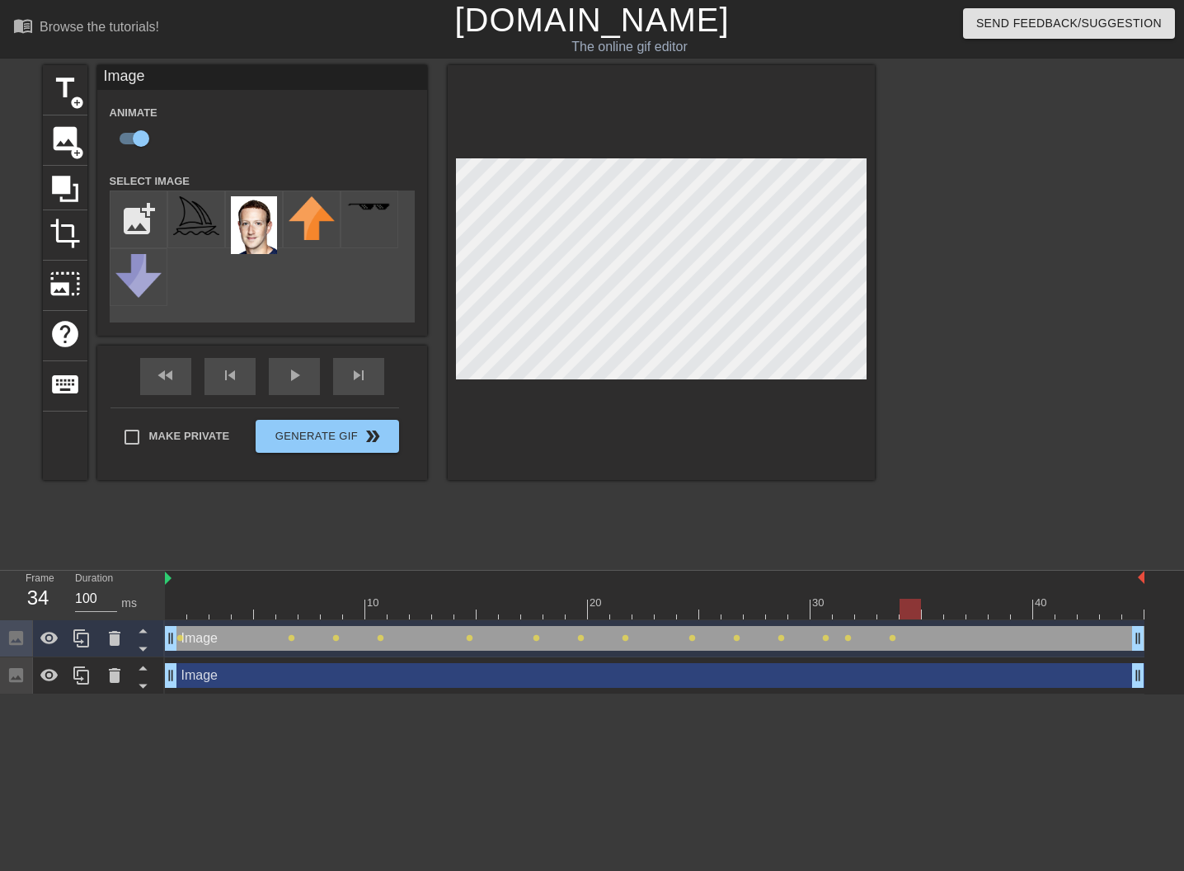
drag, startPoint x: 891, startPoint y: 613, endPoint x: 909, endPoint y: 607, distance: 19.0
click at [909, 607] on div at bounding box center [910, 609] width 21 height 21
drag, startPoint x: 904, startPoint y: 610, endPoint x: 933, endPoint y: 608, distance: 28.9
click at [933, 608] on div at bounding box center [932, 609] width 21 height 21
drag, startPoint x: 933, startPoint y: 617, endPoint x: 991, endPoint y: 607, distance: 58.6
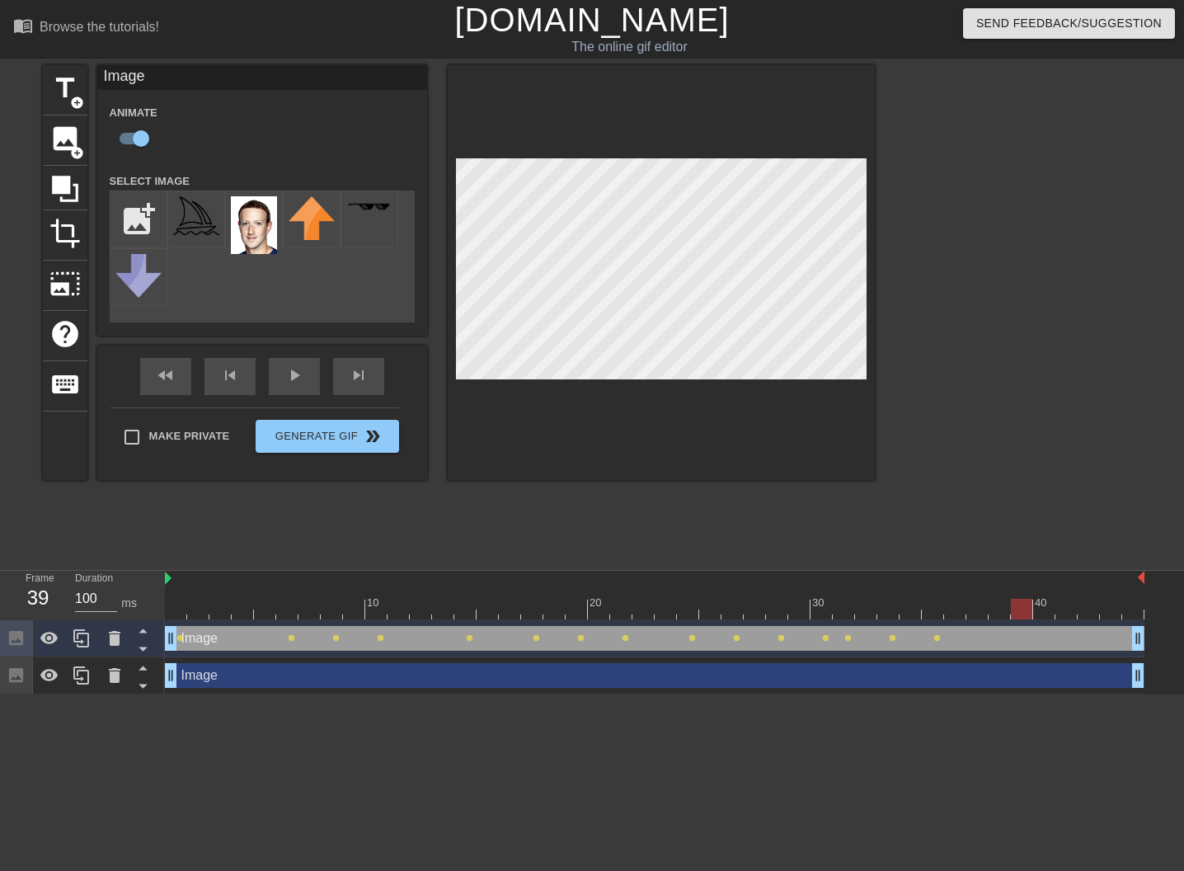
click at [991, 607] on div at bounding box center [655, 609] width 980 height 21
drag, startPoint x: 1017, startPoint y: 608, endPoint x: 1040, endPoint y: 606, distance: 22.3
click at [1039, 606] on div at bounding box center [1043, 609] width 21 height 21
drag, startPoint x: 1044, startPoint y: 606, endPoint x: 1064, endPoint y: 605, distance: 20.6
click at [1064, 605] on div at bounding box center [1065, 609] width 21 height 21
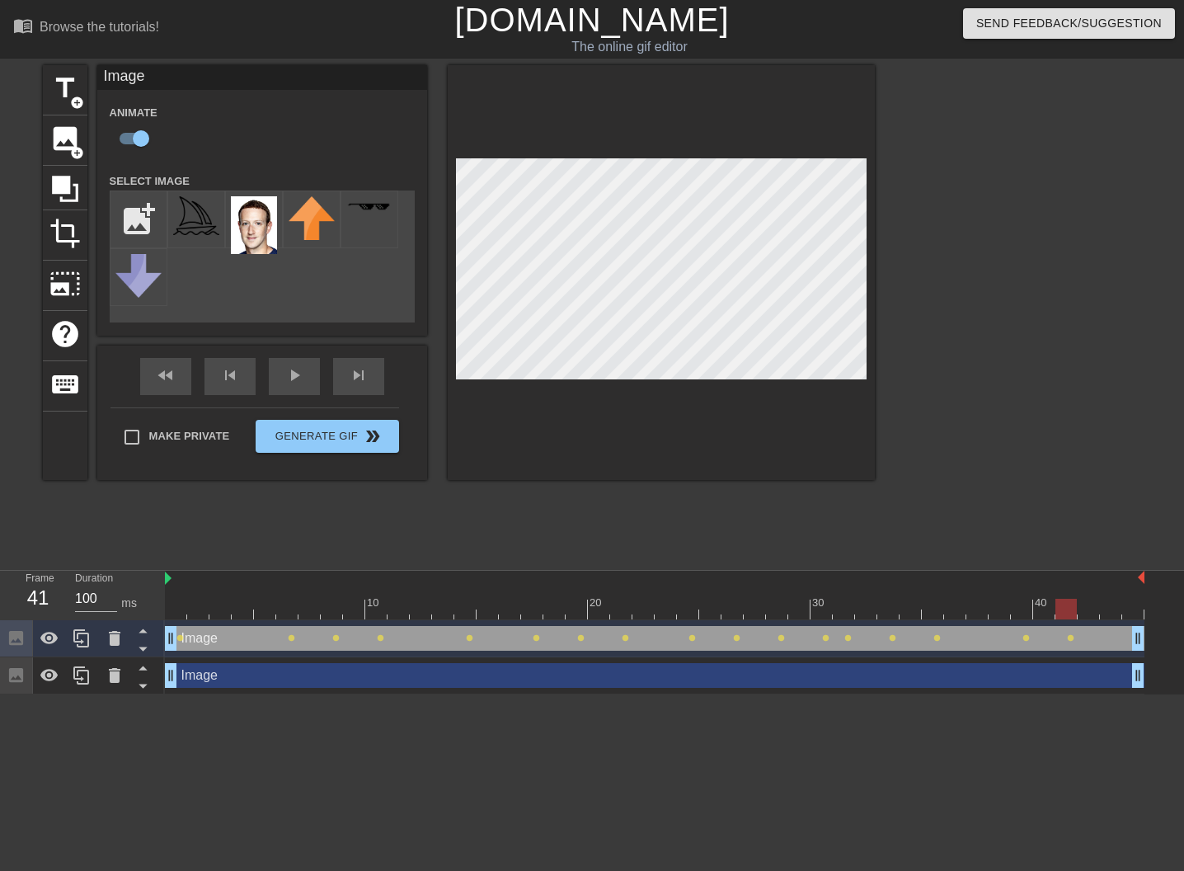
click at [1077, 605] on div at bounding box center [1065, 609] width 21 height 21
drag, startPoint x: 1094, startPoint y: 613, endPoint x: 1110, endPoint y: 611, distance: 15.9
click at [1110, 611] on div at bounding box center [1110, 609] width 21 height 21
drag, startPoint x: 1111, startPoint y: 611, endPoint x: 1143, endPoint y: 609, distance: 32.2
click at [1143, 609] on div at bounding box center [1132, 609] width 21 height 21
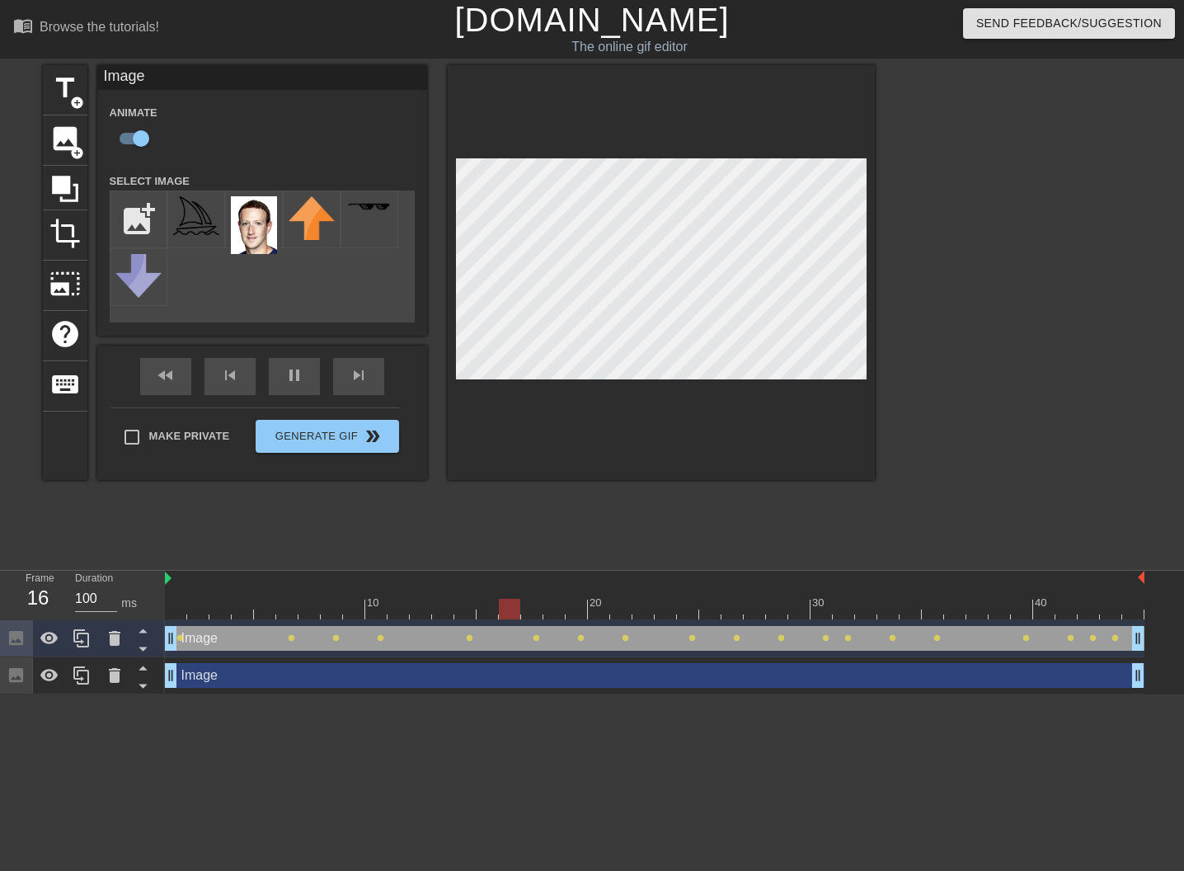
click at [814, 467] on div at bounding box center [661, 272] width 427 height 415
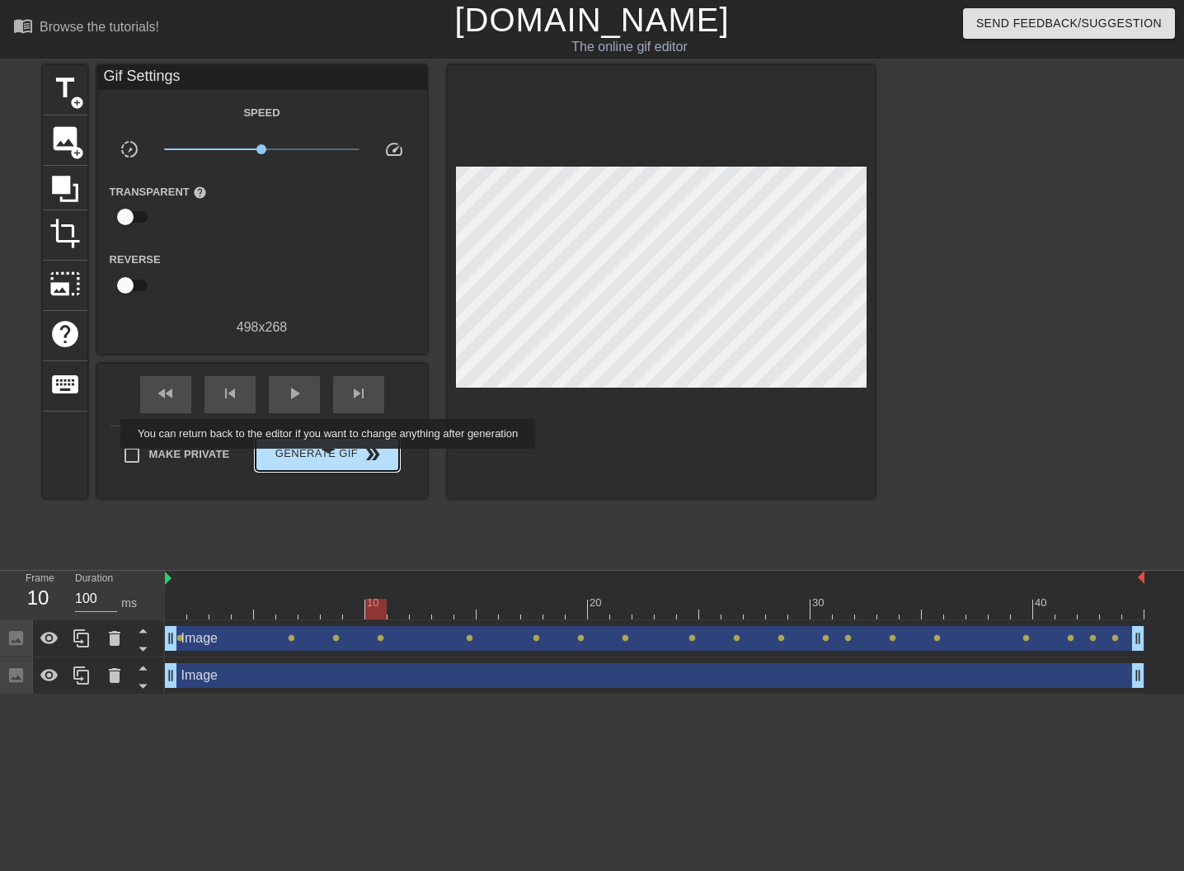
click at [339, 460] on span "Generate Gif double_arrow" at bounding box center [326, 454] width 129 height 20
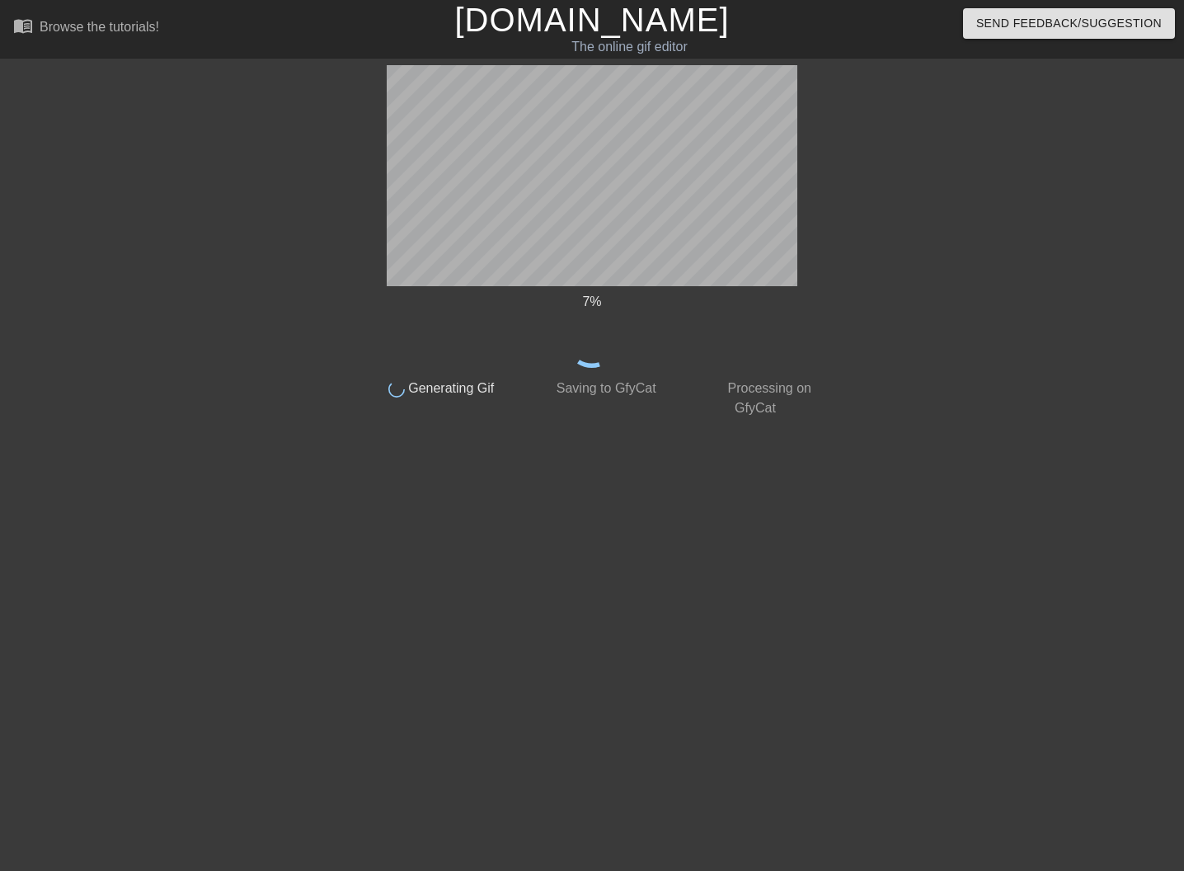
scroll to position [0, 2]
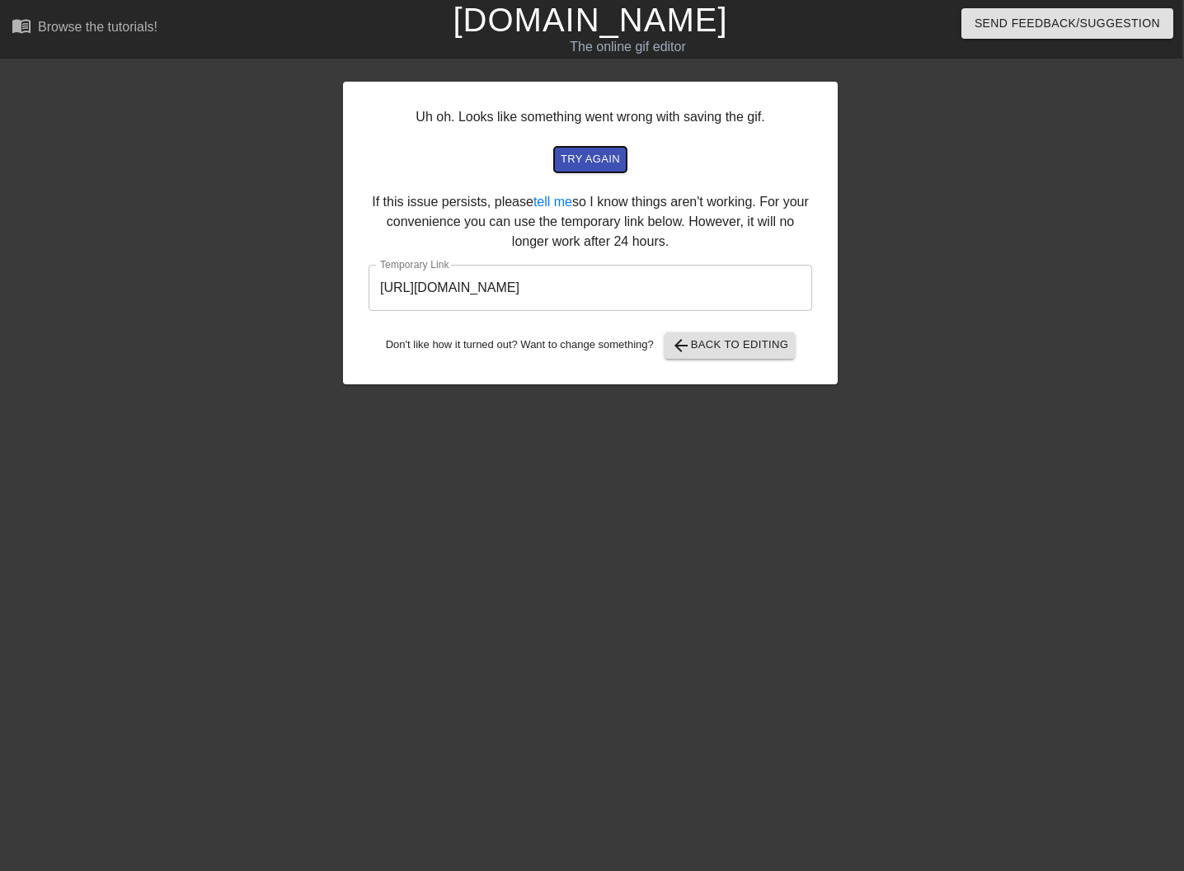
click at [618, 156] on span "try again" at bounding box center [590, 159] width 59 height 19
click at [633, 290] on input "[URL][DOMAIN_NAME]" at bounding box center [591, 288] width 444 height 46
